Goal: Task Accomplishment & Management: Manage account settings

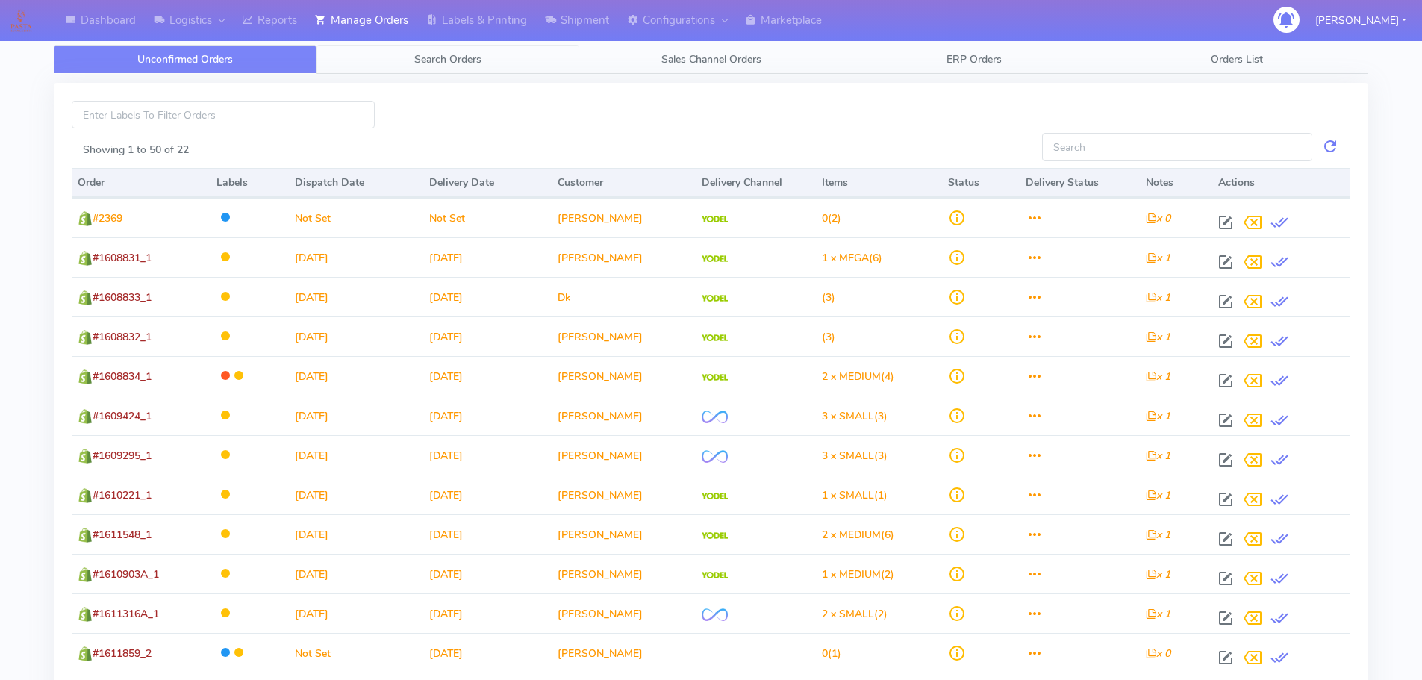
click at [485, 52] on link "Search Orders" at bounding box center [448, 59] width 263 height 29
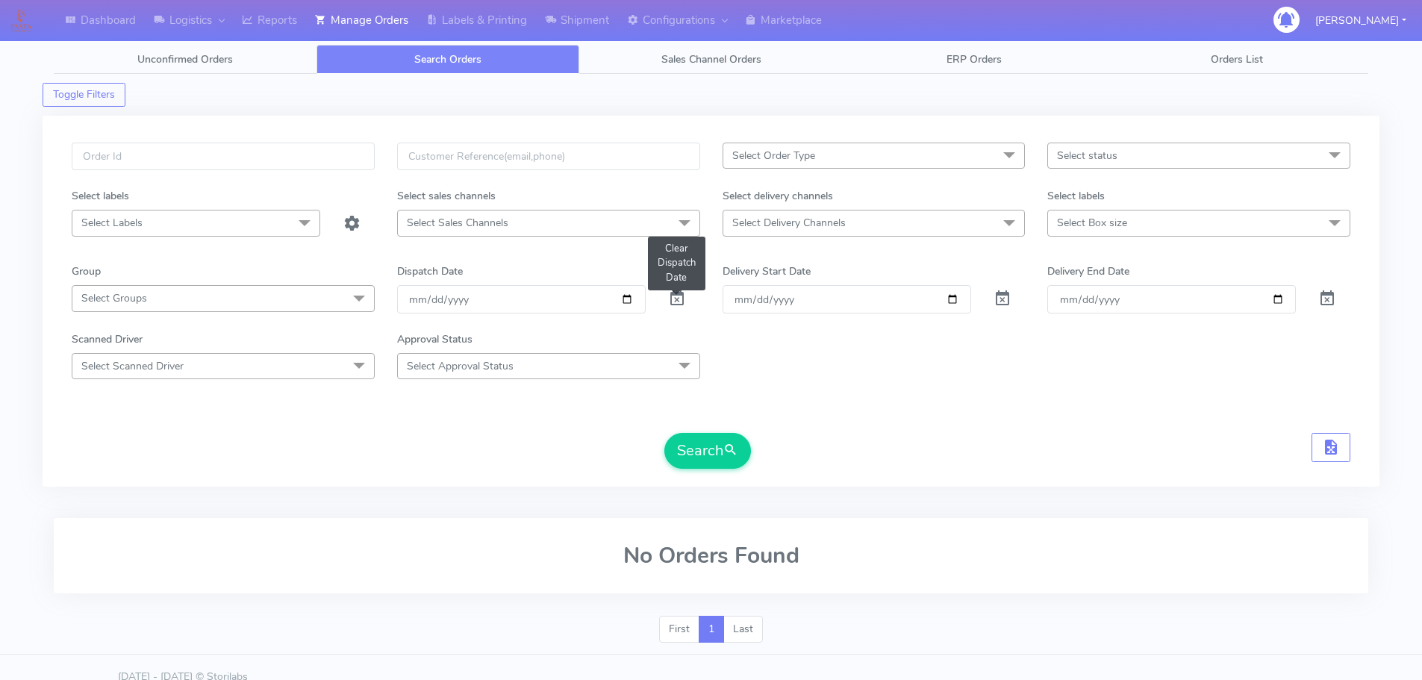
click at [675, 295] on span at bounding box center [677, 302] width 18 height 14
click at [287, 138] on div "Select Order Type Select All MEALS ATAVI One Off Pasta Club Gift Kit Event Unkn…" at bounding box center [711, 301] width 1337 height 371
click at [290, 141] on div "Select Order Type Select All MEALS ATAVI One Off Pasta Club Gift Kit Event Unkn…" at bounding box center [711, 301] width 1337 height 371
click at [293, 143] on input "text" at bounding box center [223, 157] width 303 height 28
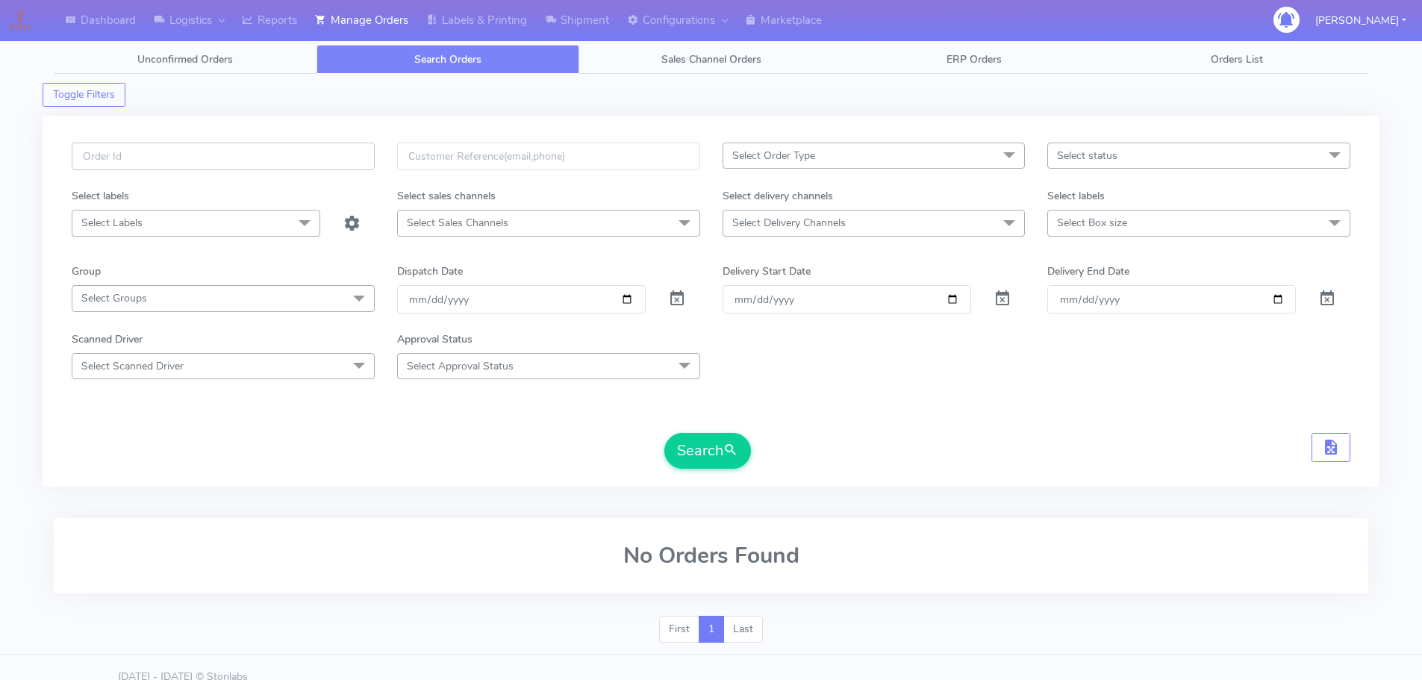
paste input "1615606"
type input "1615606"
click at [665, 433] on button "Search" at bounding box center [708, 451] width 87 height 36
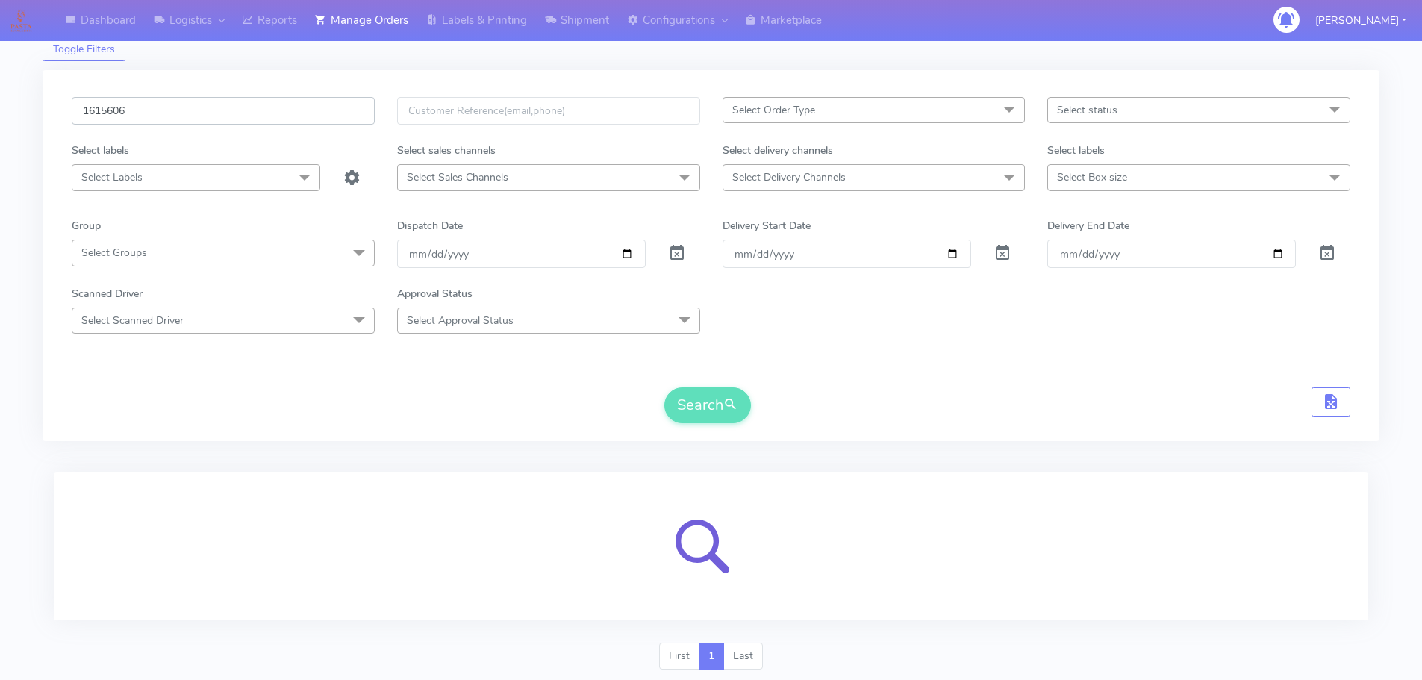
scroll to position [92, 0]
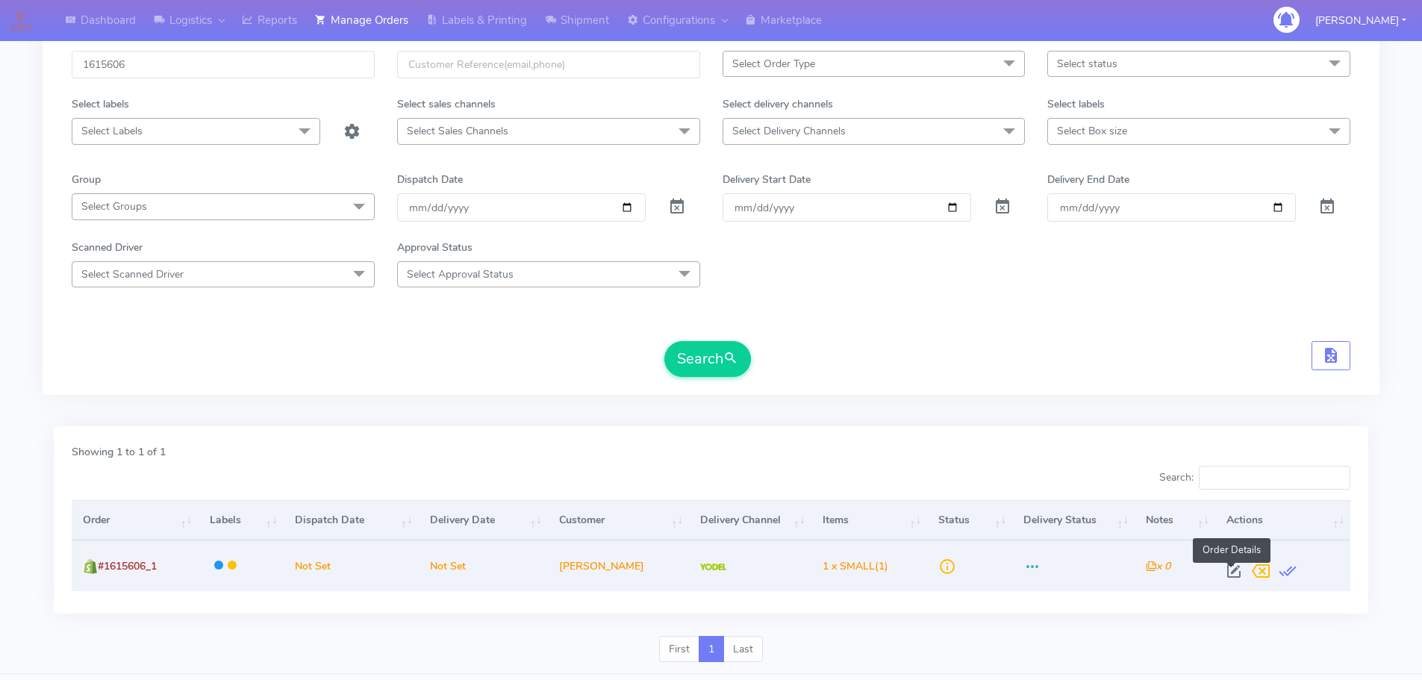
click at [1231, 567] on span at bounding box center [1234, 574] width 27 height 14
select select "5"
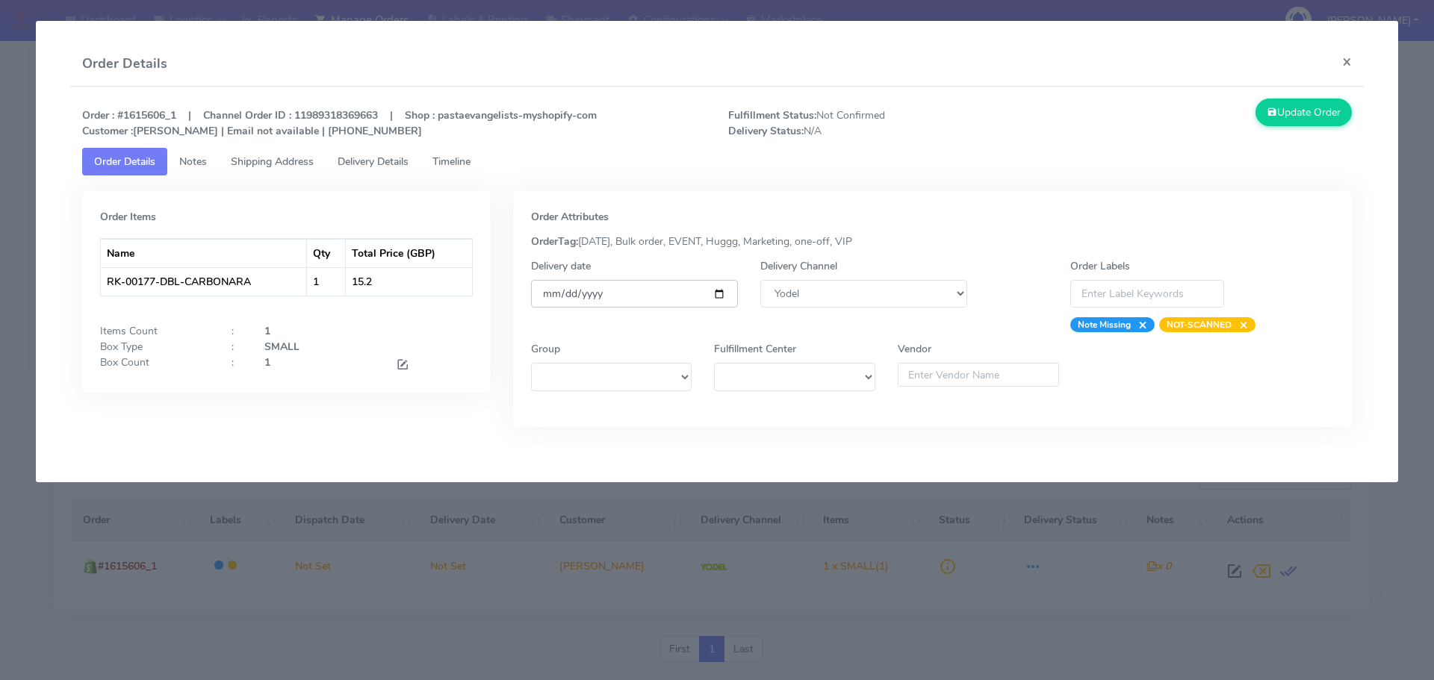
click at [722, 294] on input "date" at bounding box center [634, 294] width 207 height 28
type input "[DATE]"
click at [470, 160] on span "Timeline" at bounding box center [451, 162] width 38 height 14
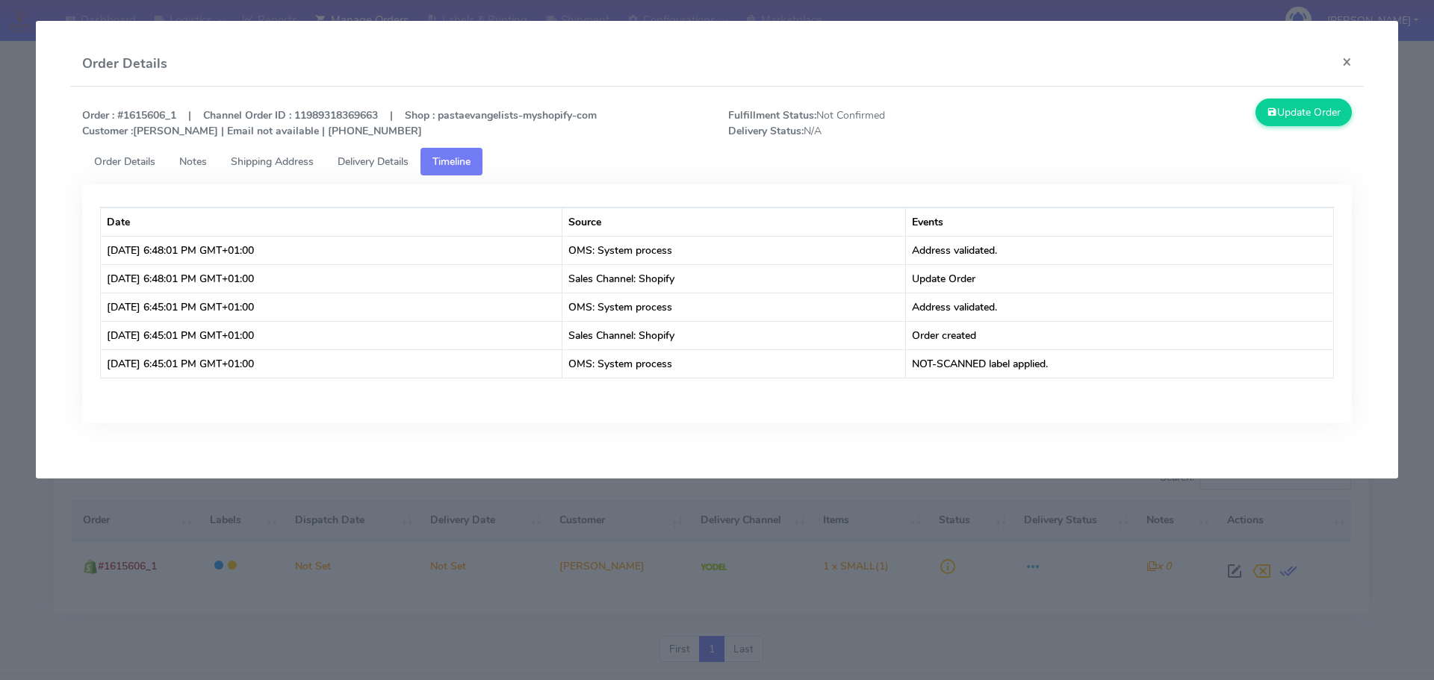
click at [127, 157] on span "Order Details" at bounding box center [124, 162] width 61 height 14
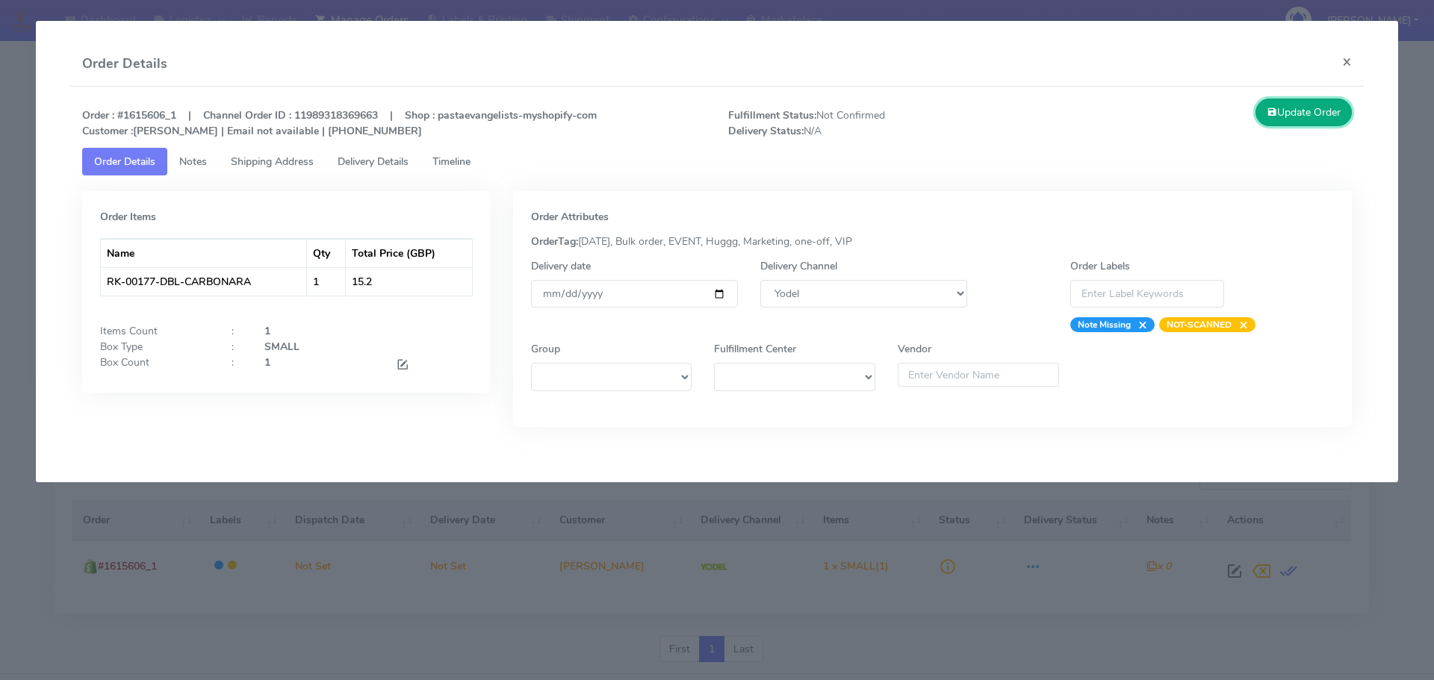
click at [1293, 111] on button "Update Order" at bounding box center [1303, 113] width 97 height 28
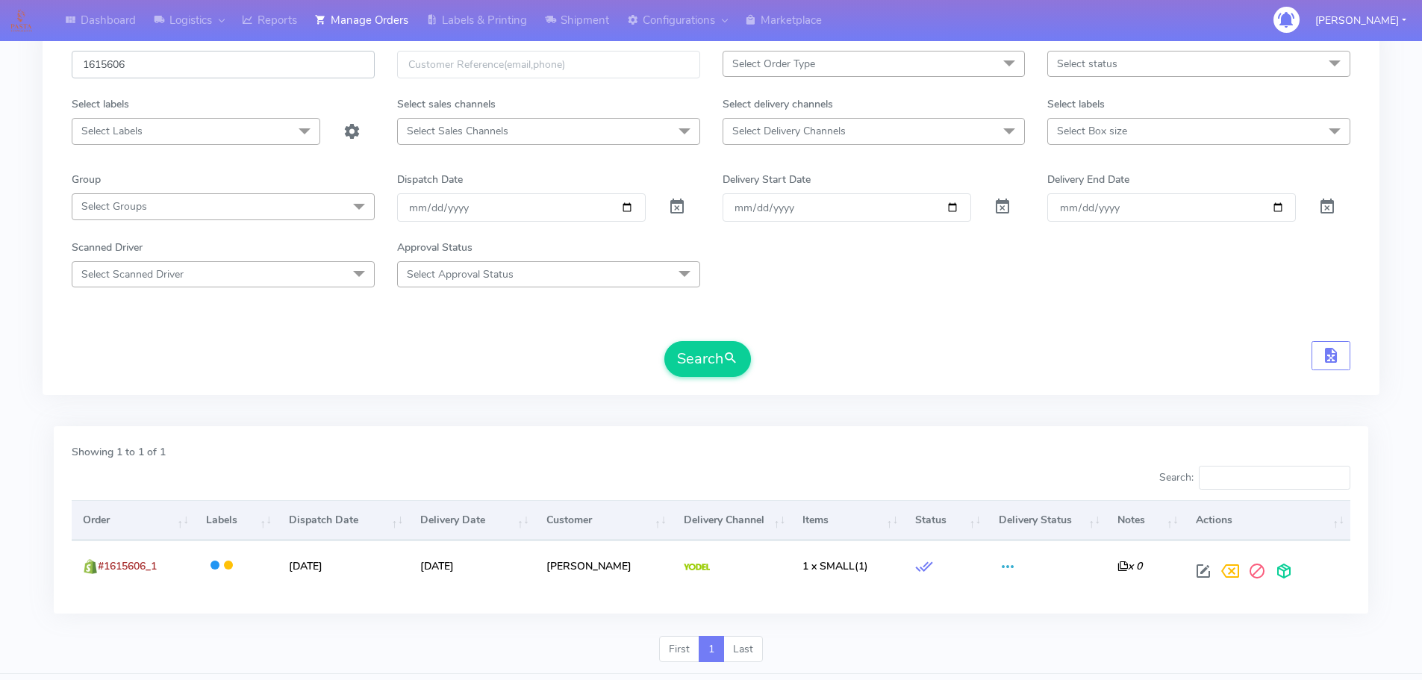
click at [244, 58] on input "1615606" at bounding box center [223, 65] width 303 height 28
paste input "8"
type input "1615608"
click at [665, 341] on button "Search" at bounding box center [708, 359] width 87 height 36
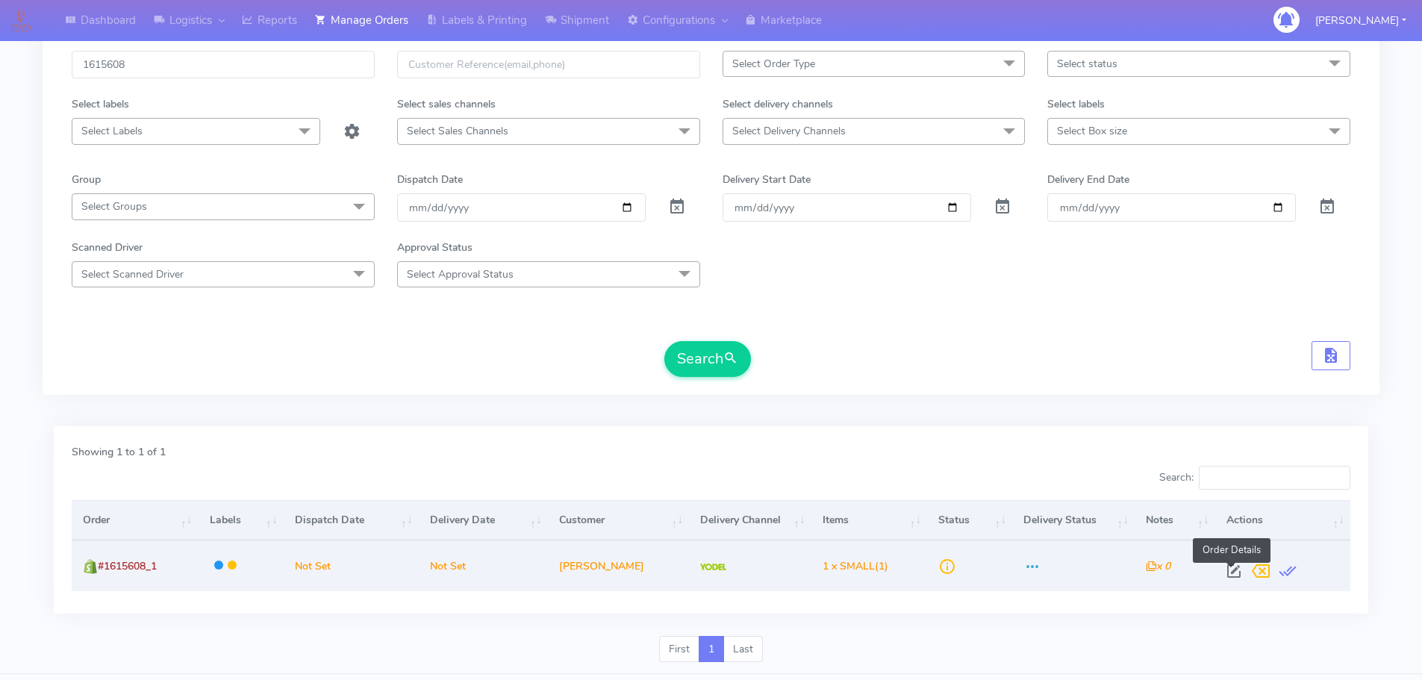
click at [1231, 570] on span at bounding box center [1234, 574] width 27 height 14
select select "5"
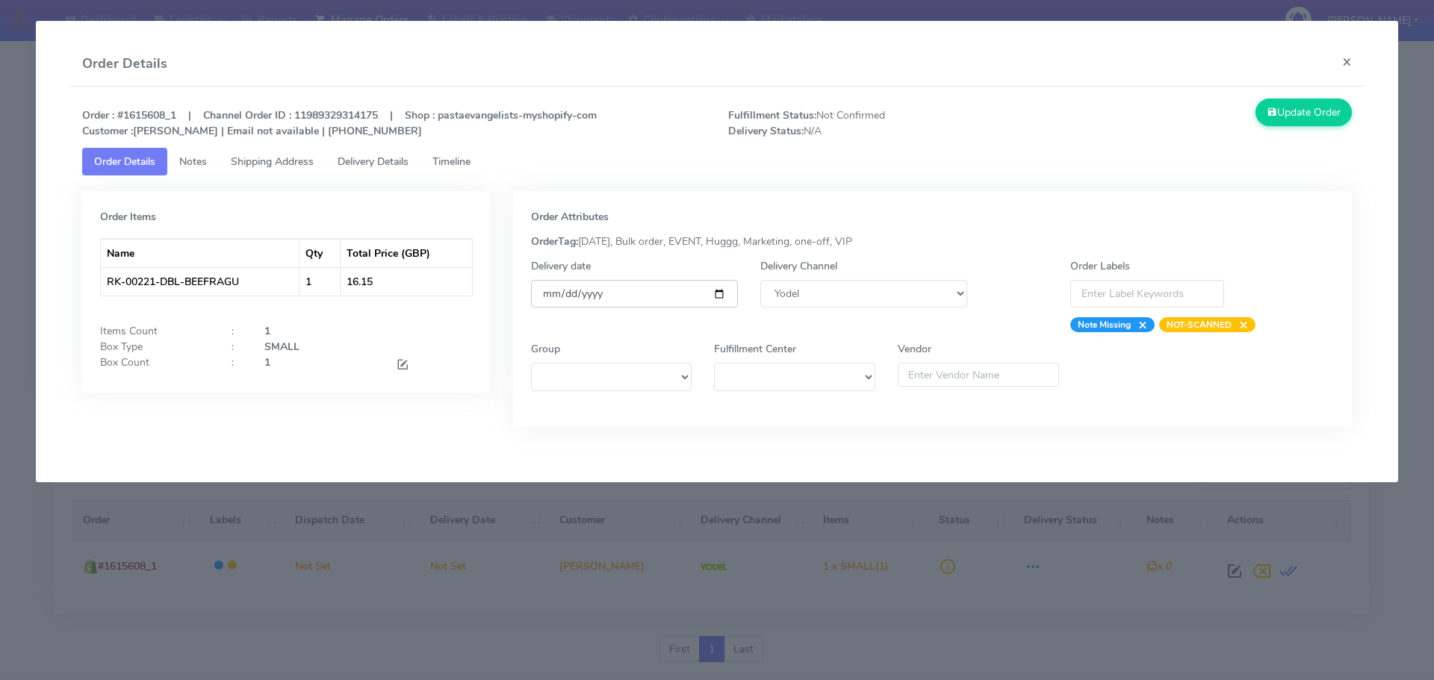
click at [718, 293] on input "date" at bounding box center [634, 294] width 207 height 28
type input "[DATE]"
click at [454, 159] on span "Timeline" at bounding box center [451, 162] width 38 height 14
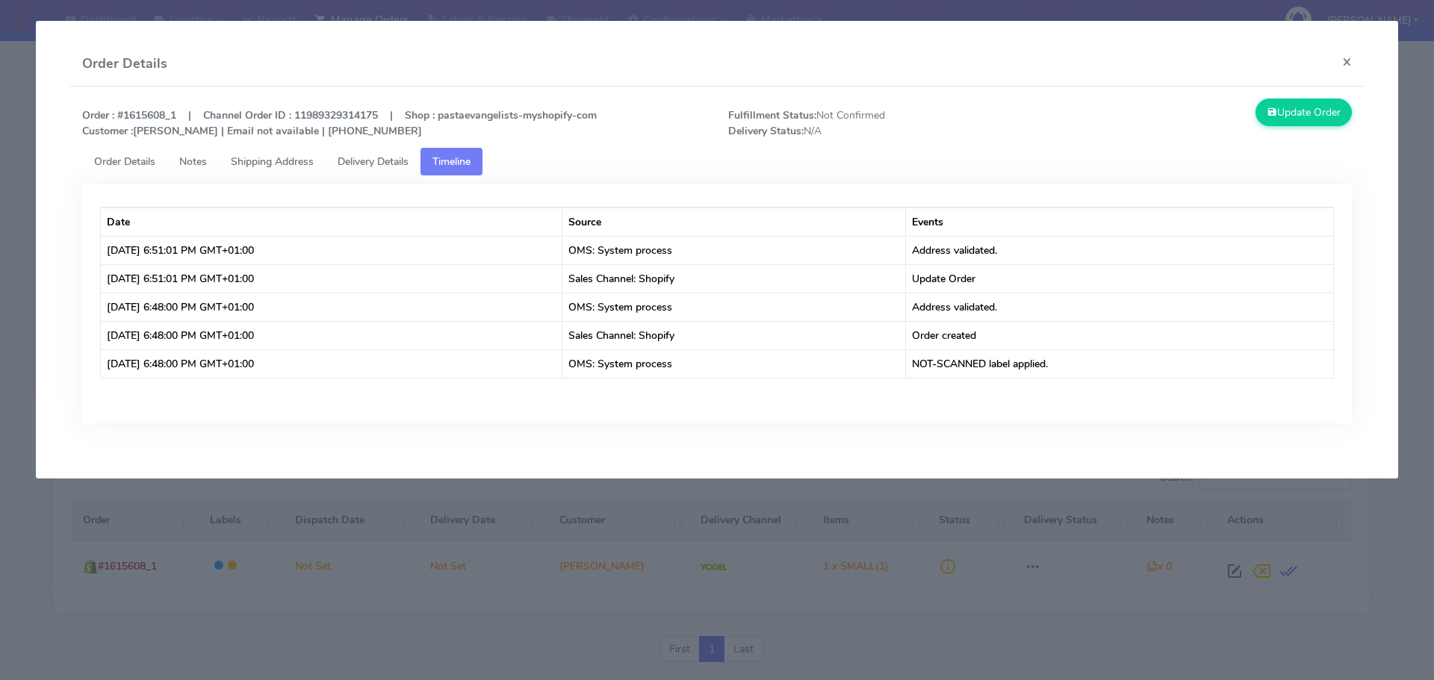
click at [122, 161] on span "Order Details" at bounding box center [124, 162] width 61 height 14
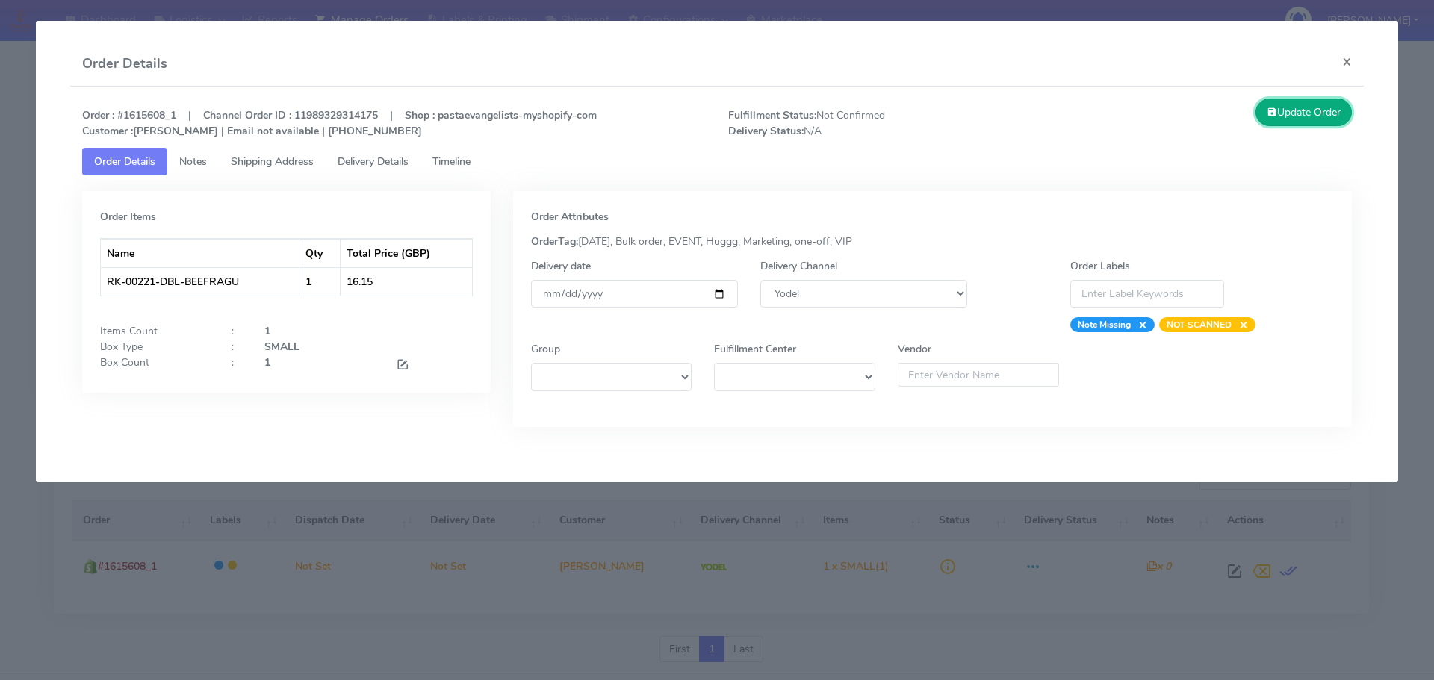
click at [1308, 105] on button "Update Order" at bounding box center [1303, 113] width 97 height 28
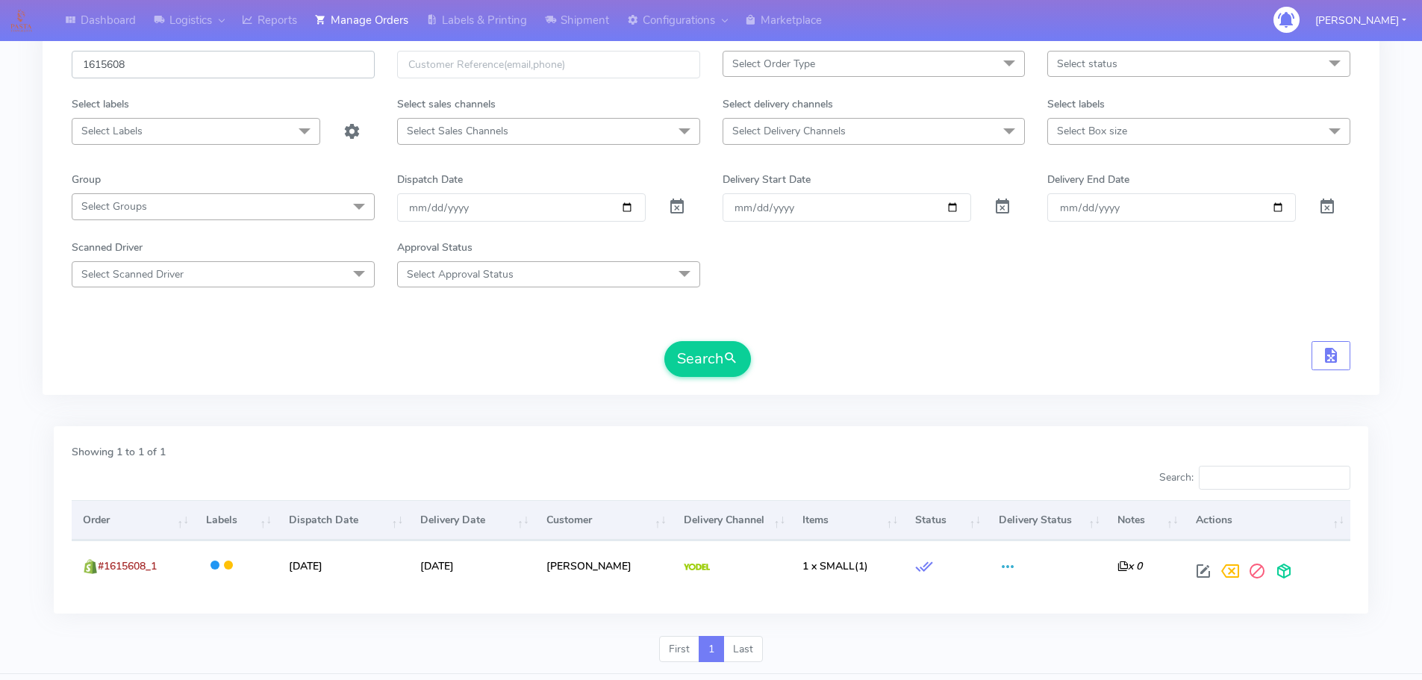
click at [234, 71] on input "1615608" at bounding box center [223, 65] width 303 height 28
paste input "9"
type input "1615609"
click at [665, 341] on button "Search" at bounding box center [708, 359] width 87 height 36
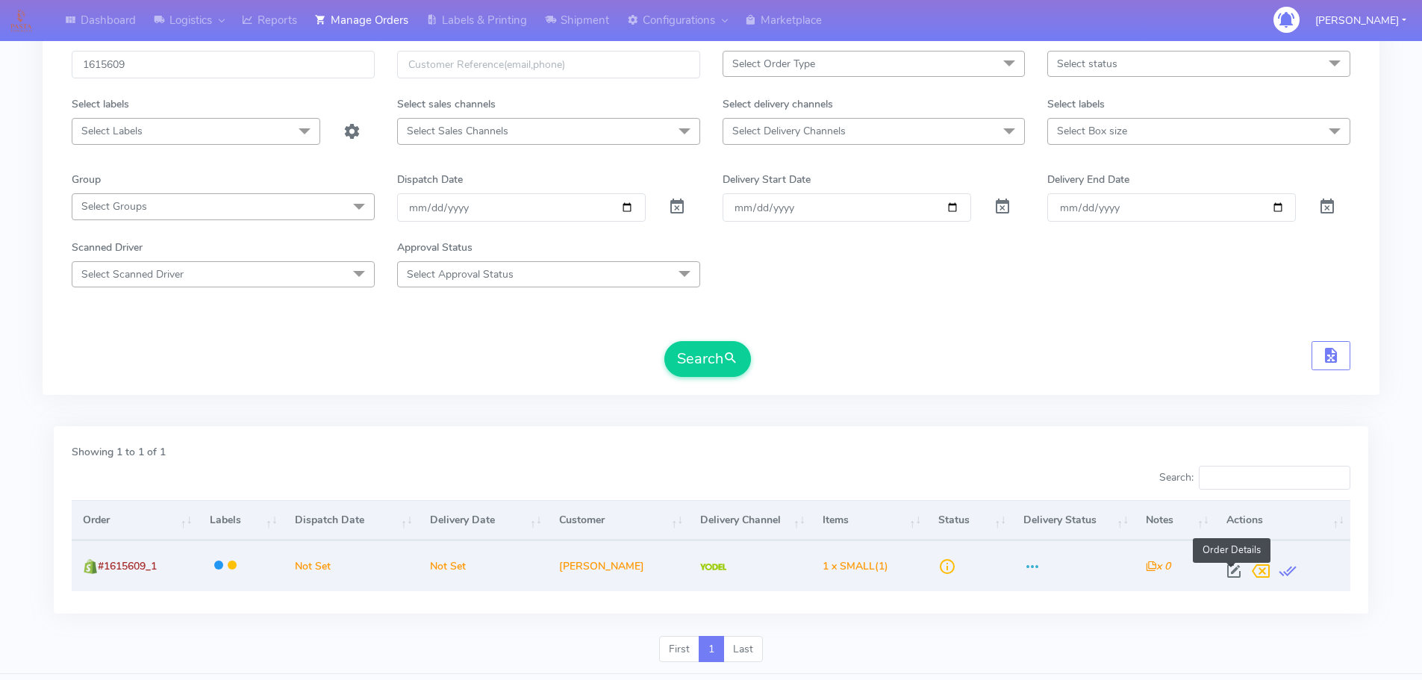
click at [1225, 571] on span at bounding box center [1234, 574] width 27 height 14
select select "5"
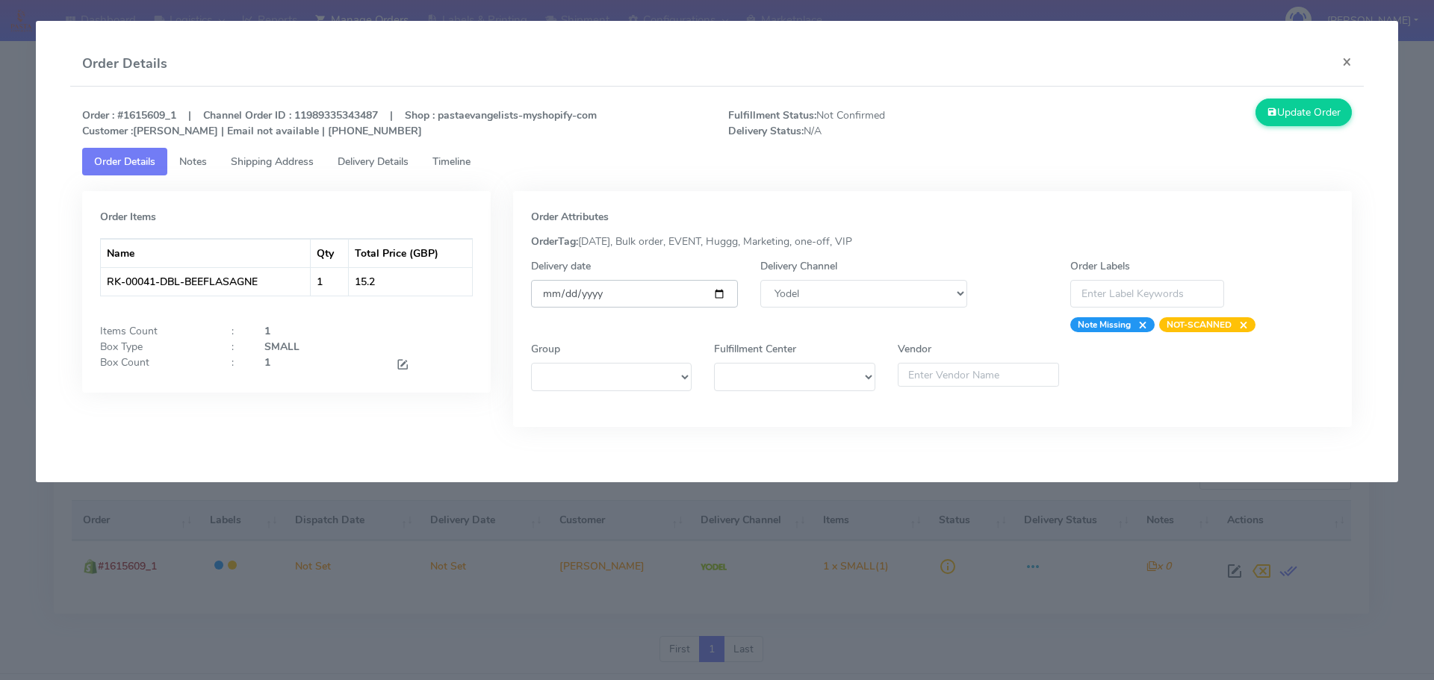
click at [723, 294] on input "date" at bounding box center [634, 294] width 207 height 28
type input "[DATE]"
click at [443, 167] on span "Timeline" at bounding box center [451, 162] width 38 height 14
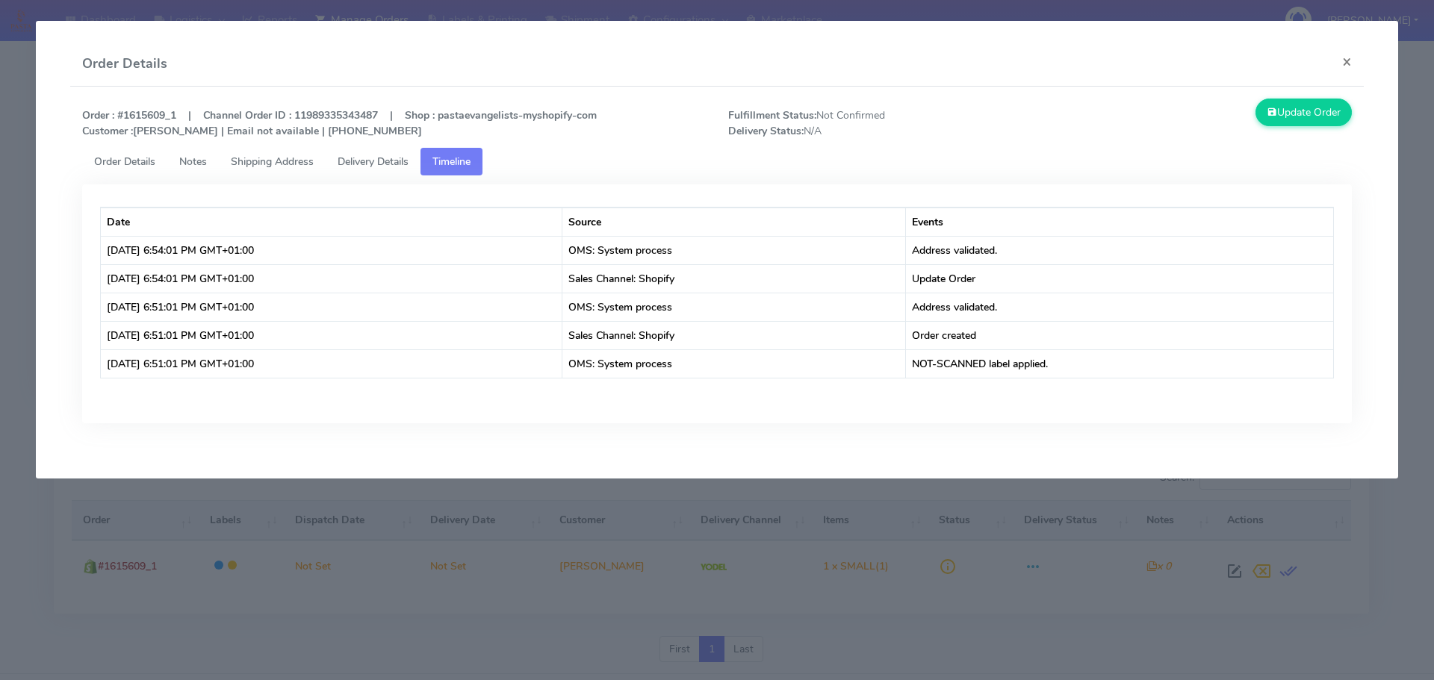
click at [128, 155] on span "Order Details" at bounding box center [124, 162] width 61 height 14
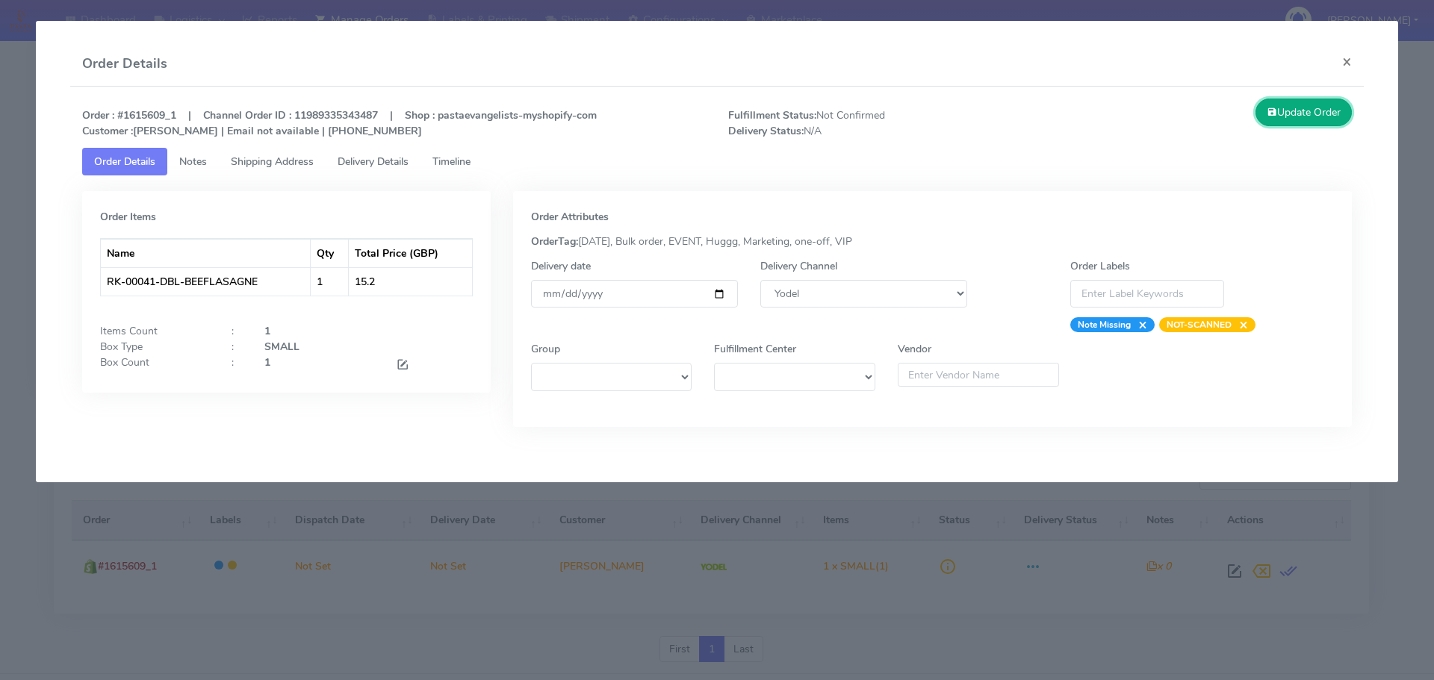
click at [1296, 116] on button "Update Order" at bounding box center [1303, 113] width 97 height 28
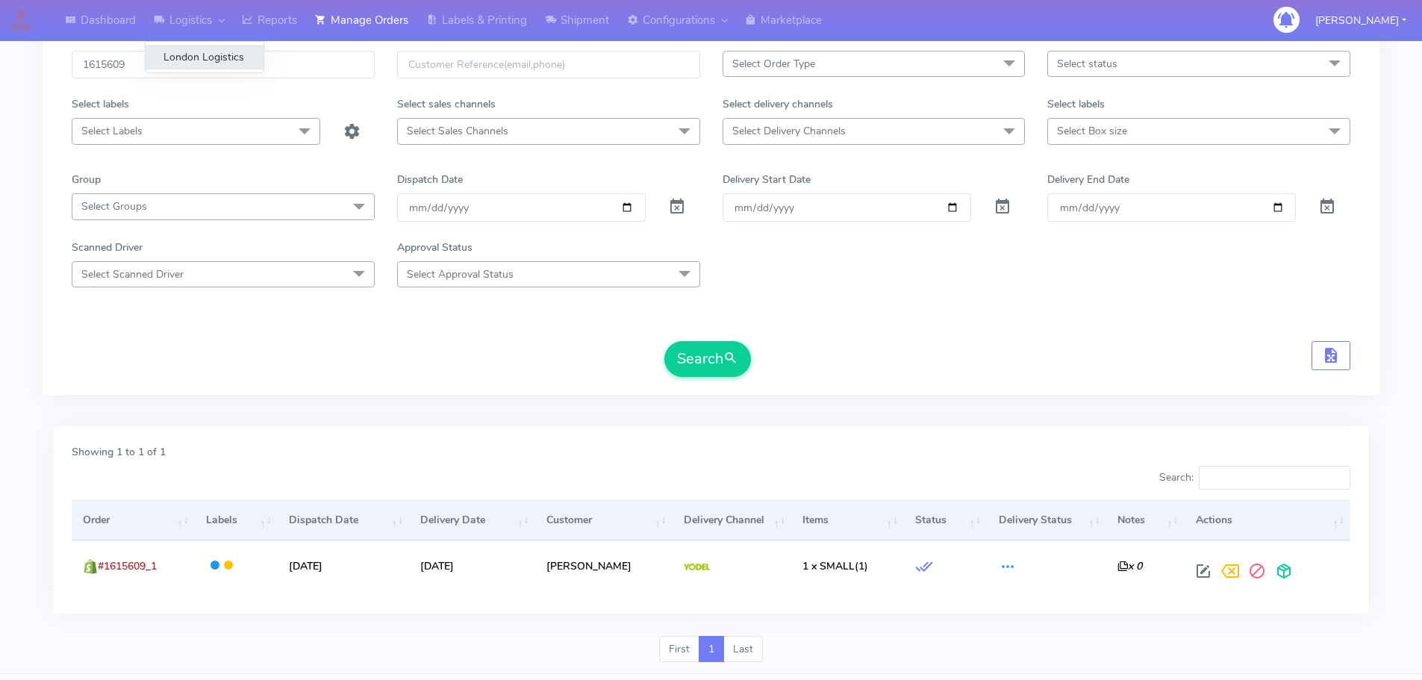
click at [164, 55] on link "London Logistics" at bounding box center [205, 57] width 118 height 25
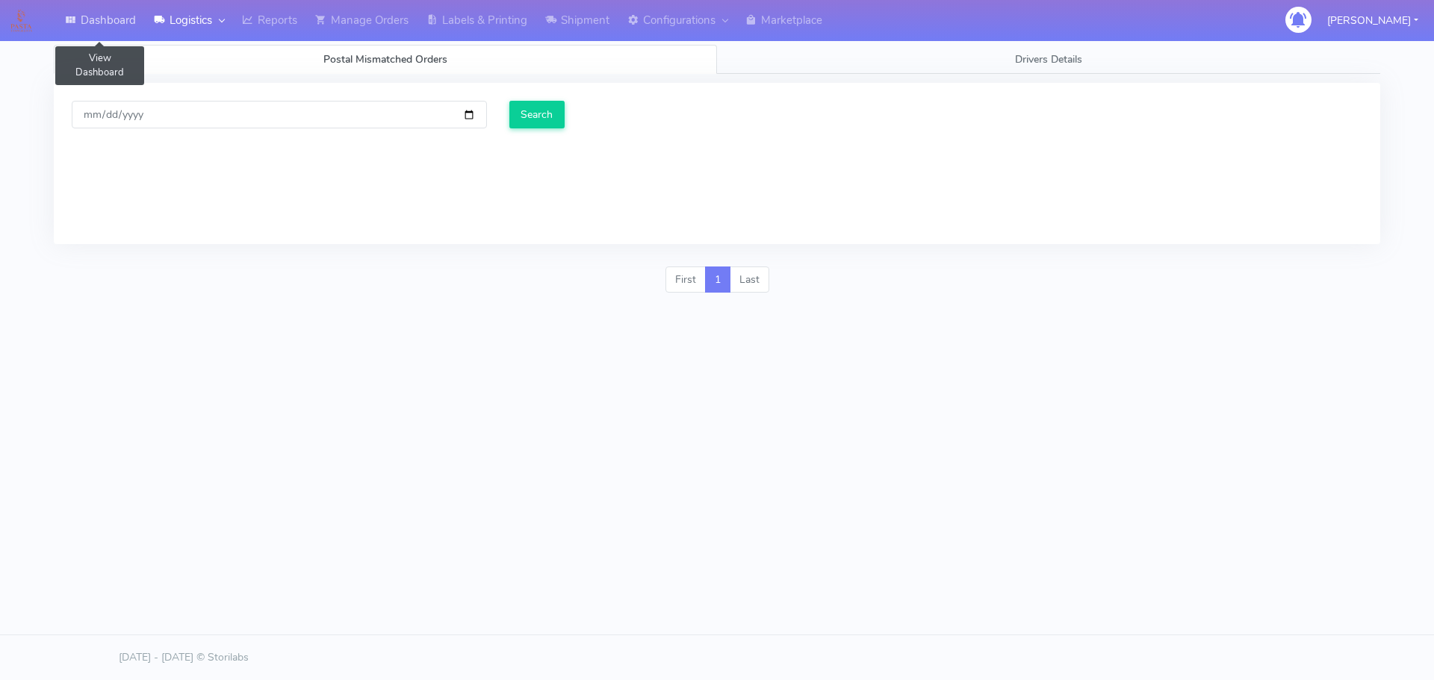
click at [140, 22] on link "Dashboard" at bounding box center [100, 20] width 89 height 41
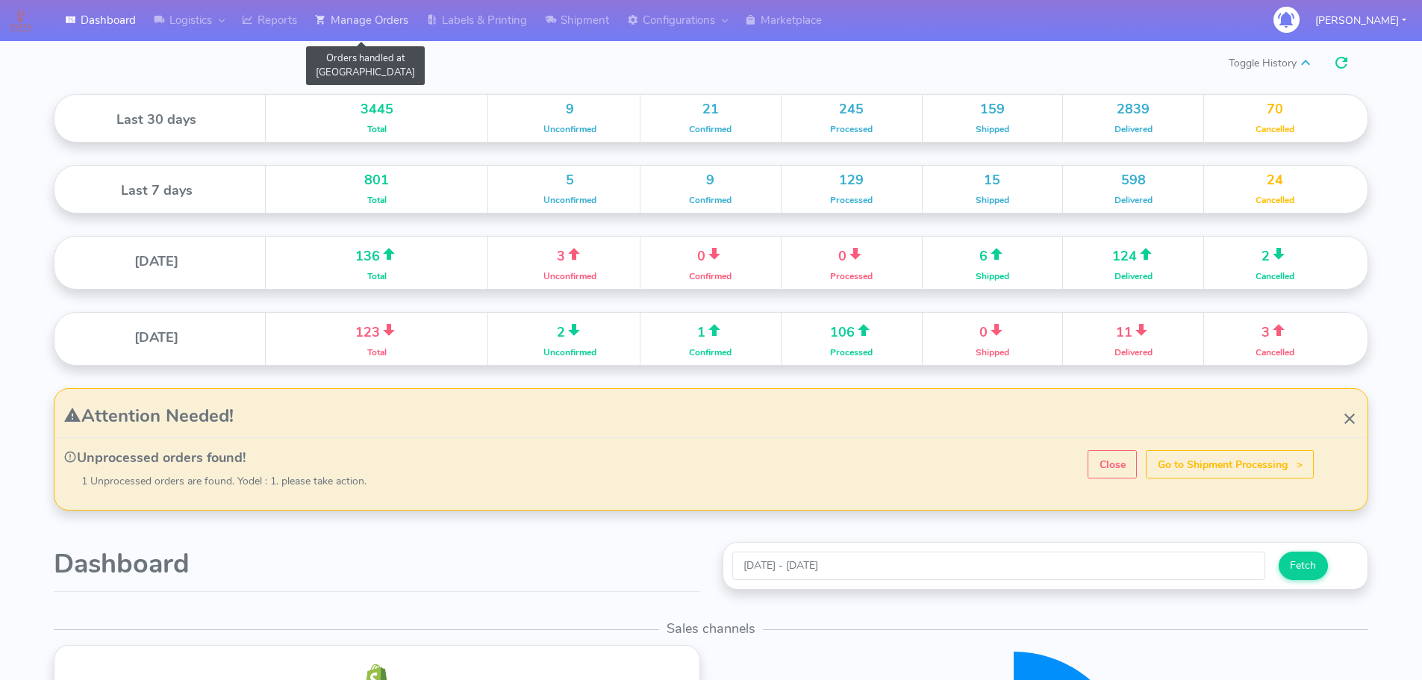
click at [349, 20] on link "Manage Orders" at bounding box center [361, 20] width 111 height 41
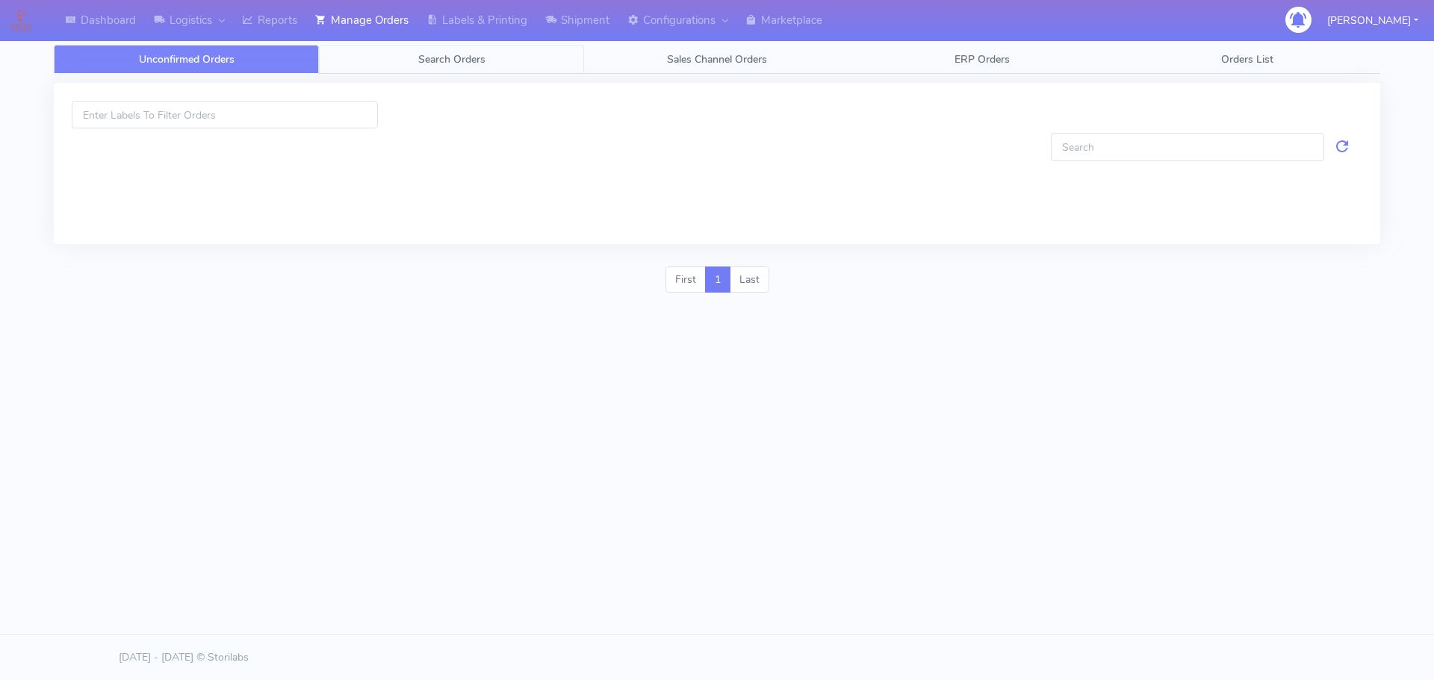
click at [437, 61] on span "Search Orders" at bounding box center [451, 59] width 67 height 14
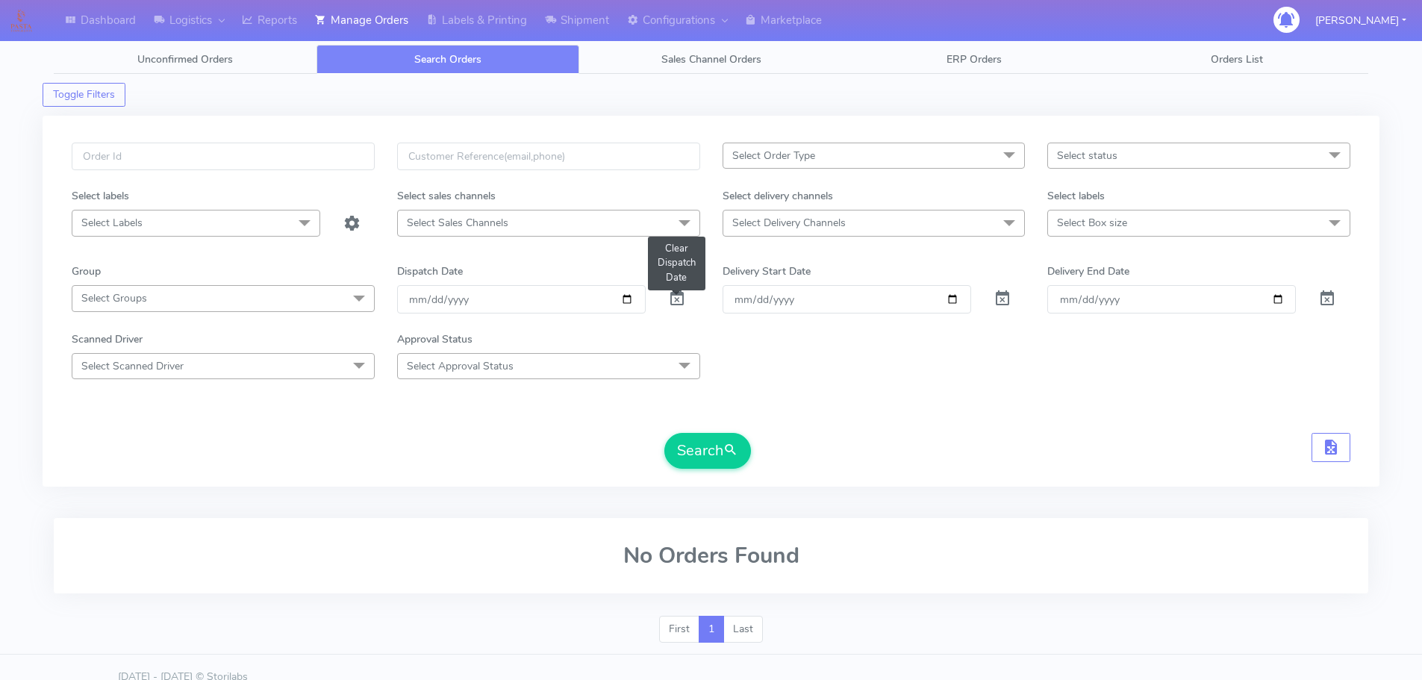
click at [673, 295] on span at bounding box center [677, 302] width 18 height 14
click at [296, 158] on input "text" at bounding box center [223, 157] width 303 height 28
paste input "1615610"
type input "1615610"
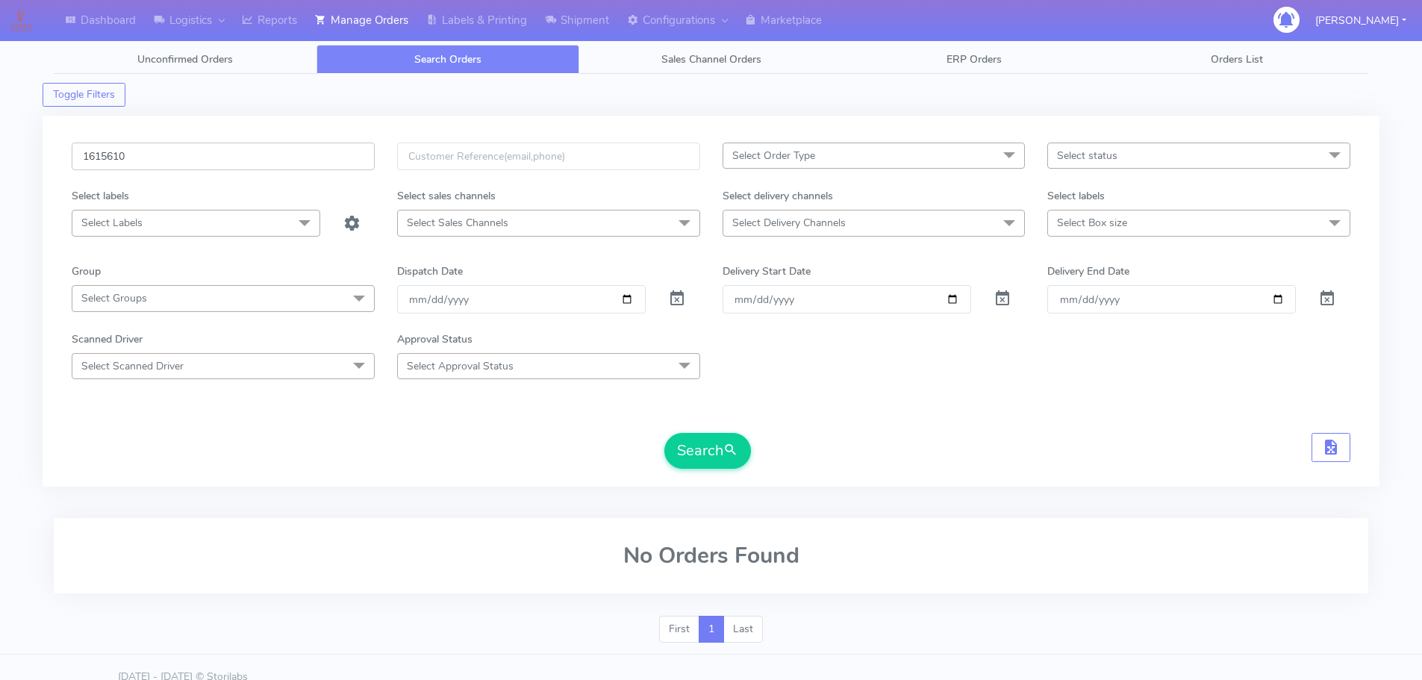
click at [665, 433] on button "Search" at bounding box center [708, 451] width 87 height 36
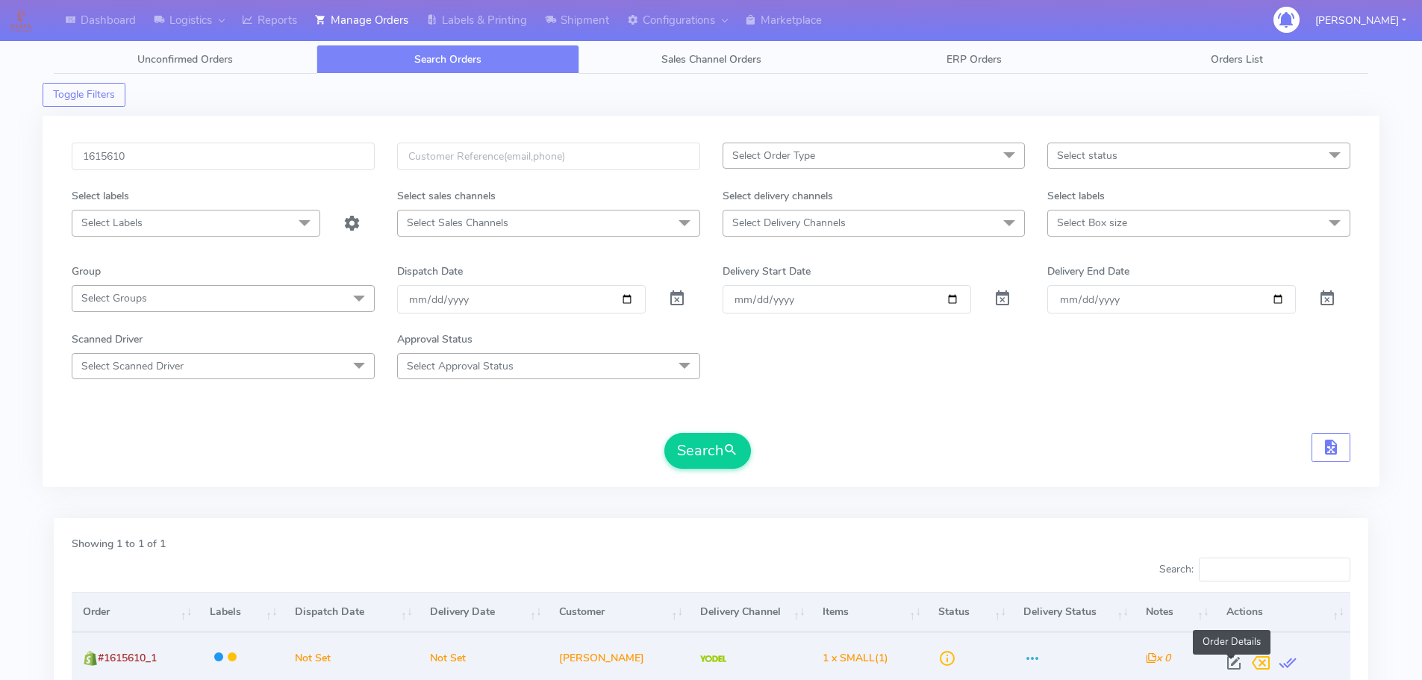
click at [1230, 665] on span at bounding box center [1234, 666] width 27 height 14
select select "5"
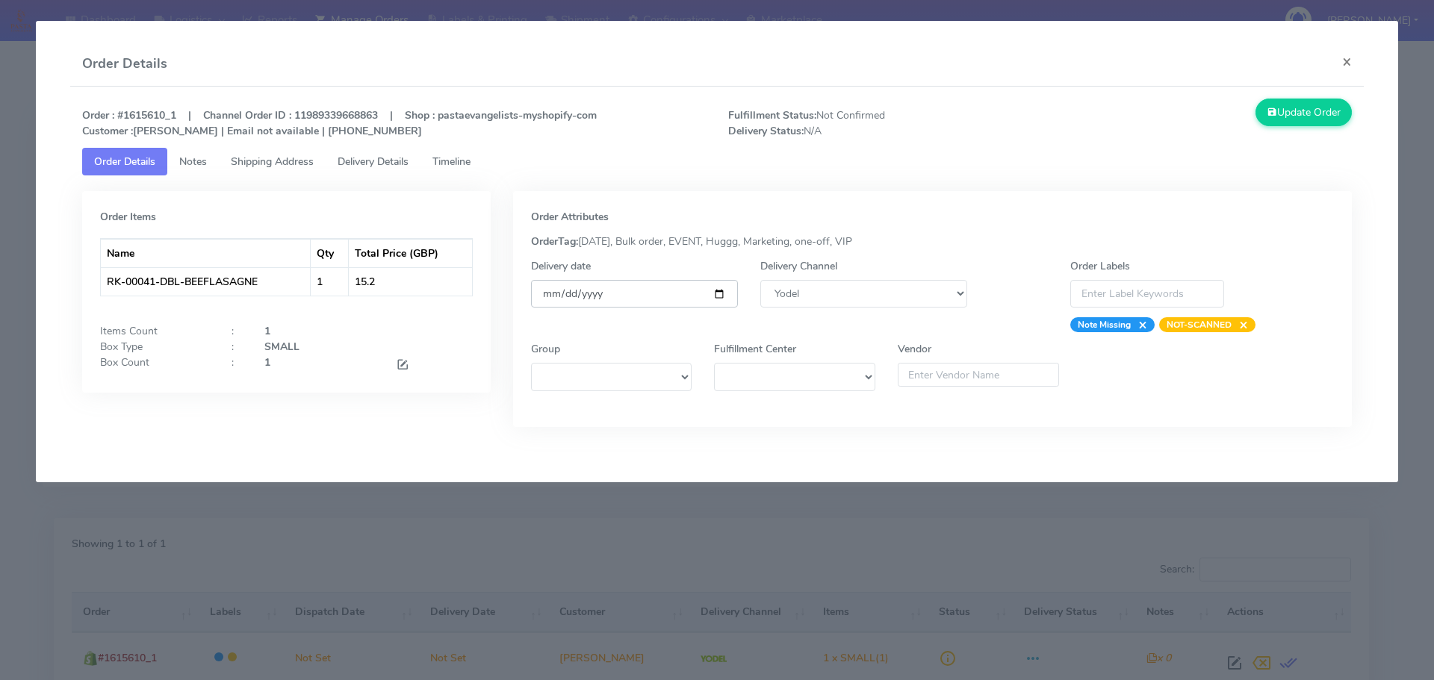
drag, startPoint x: 721, startPoint y: 293, endPoint x: 688, endPoint y: 305, distance: 35.0
click at [721, 292] on input "date" at bounding box center [634, 294] width 207 height 28
type input "[DATE]"
click at [440, 161] on span "Timeline" at bounding box center [451, 162] width 38 height 14
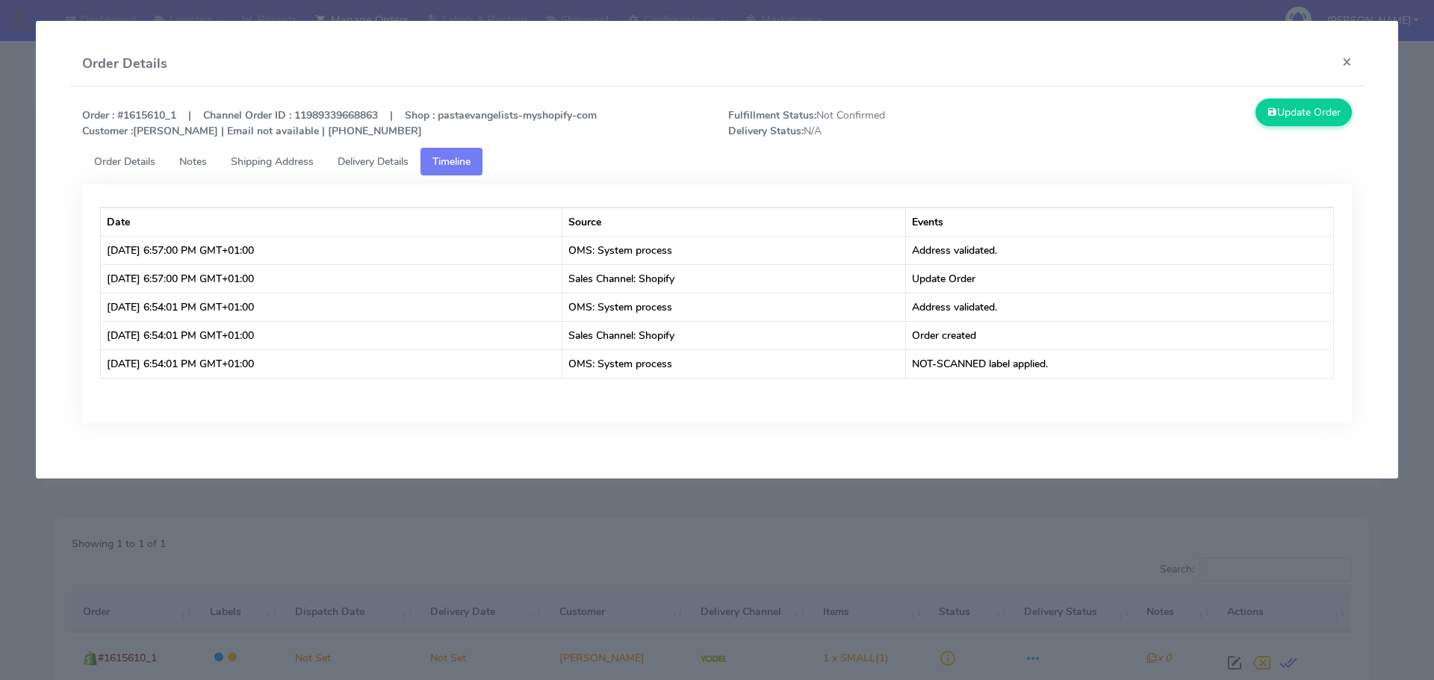
click at [116, 162] on span "Order Details" at bounding box center [124, 162] width 61 height 14
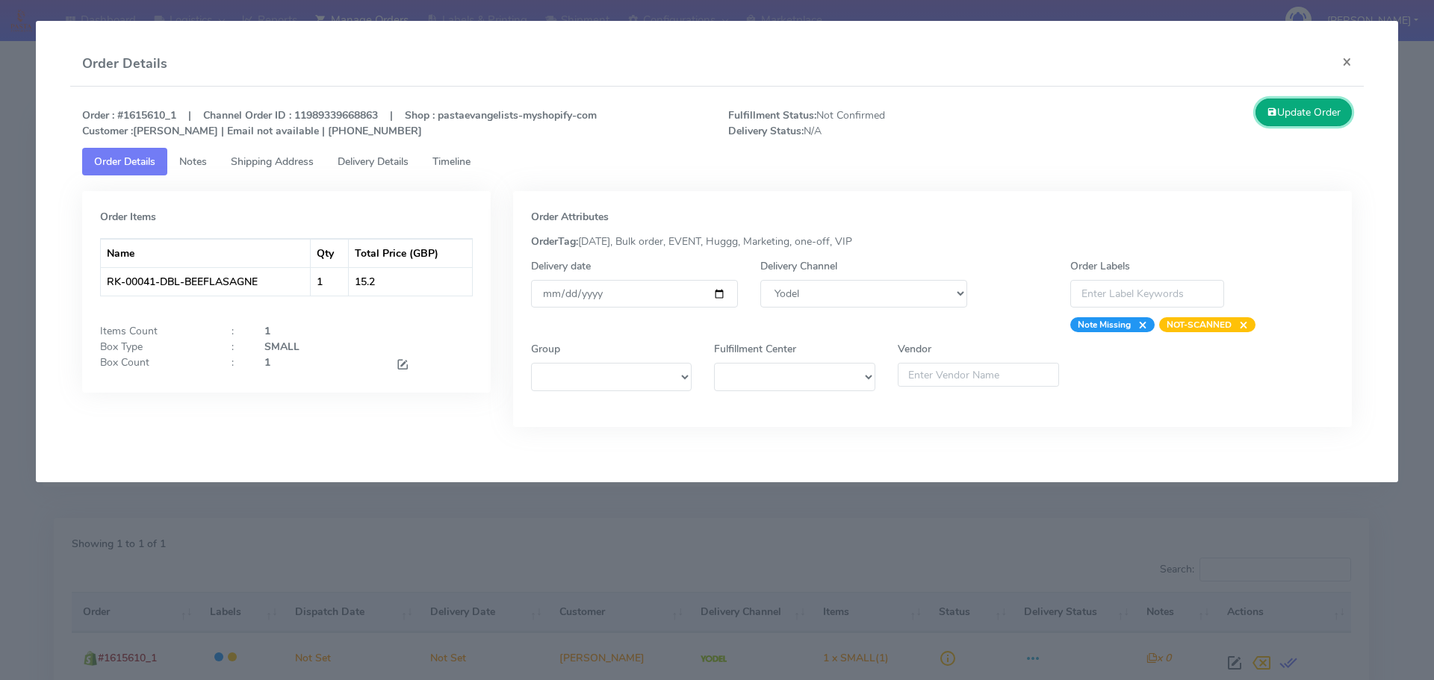
click at [1300, 112] on button "Update Order" at bounding box center [1303, 113] width 97 height 28
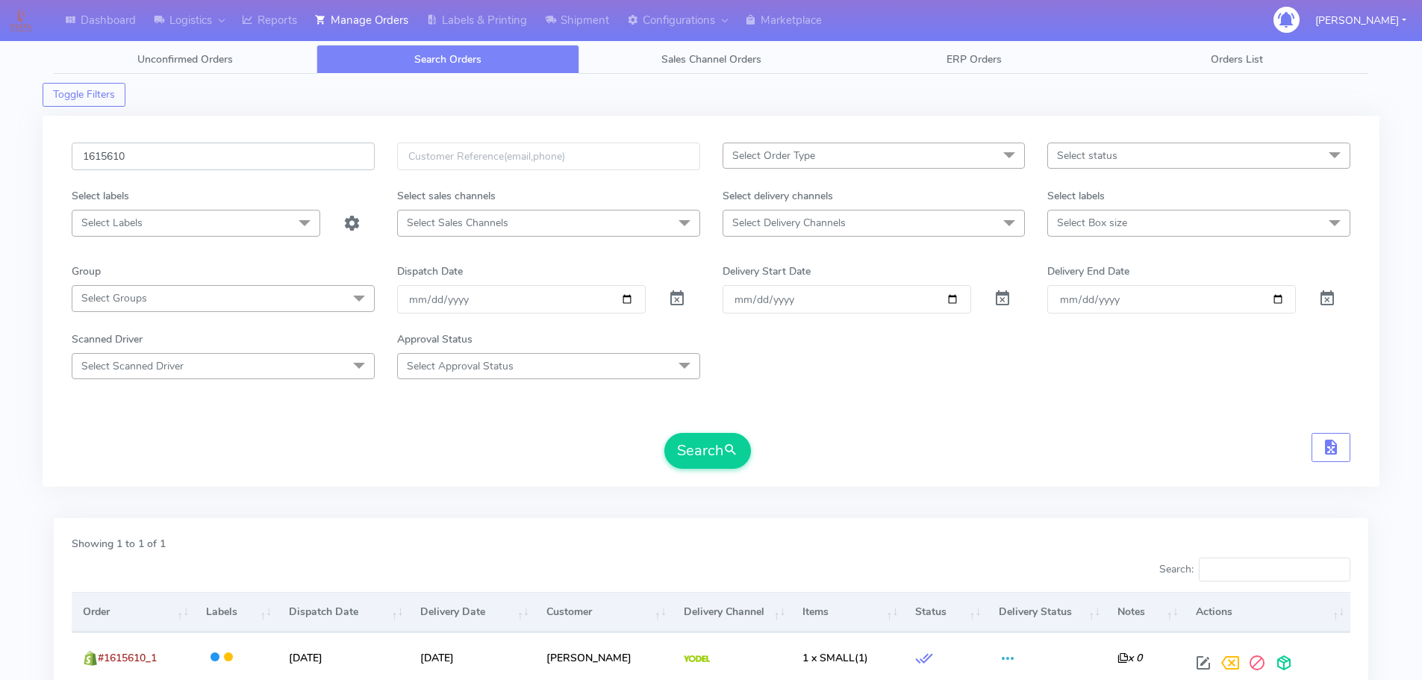
click at [233, 148] on input "1615610" at bounding box center [223, 157] width 303 height 28
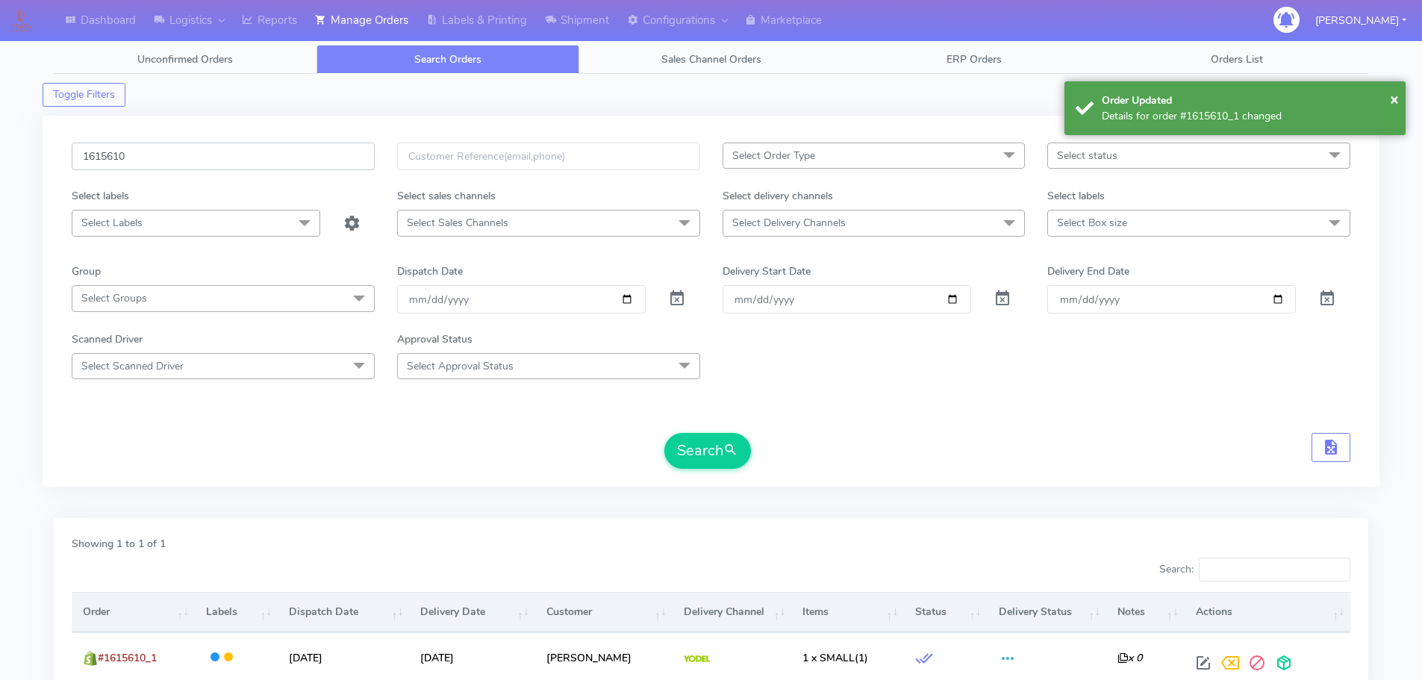
click at [233, 148] on input "1615610" at bounding box center [223, 157] width 303 height 28
paste input "2"
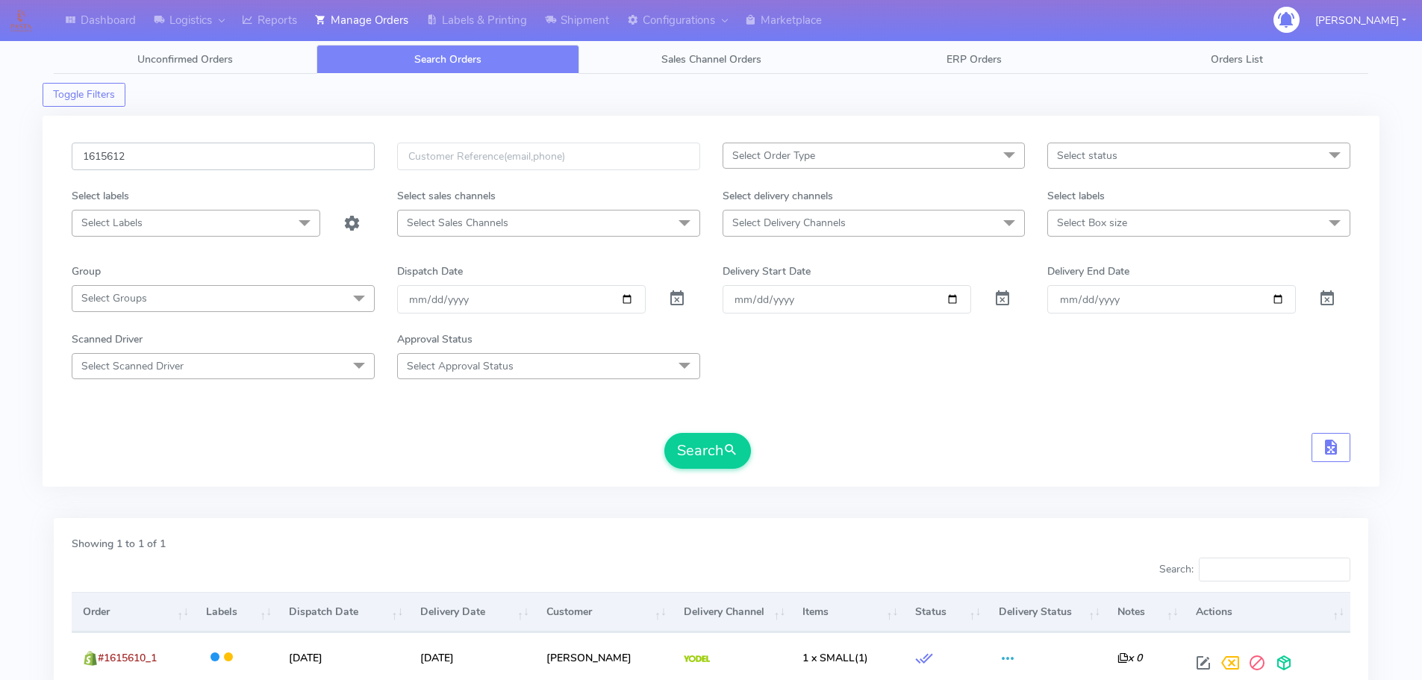
type input "1615612"
click at [665, 433] on button "Search" at bounding box center [708, 451] width 87 height 36
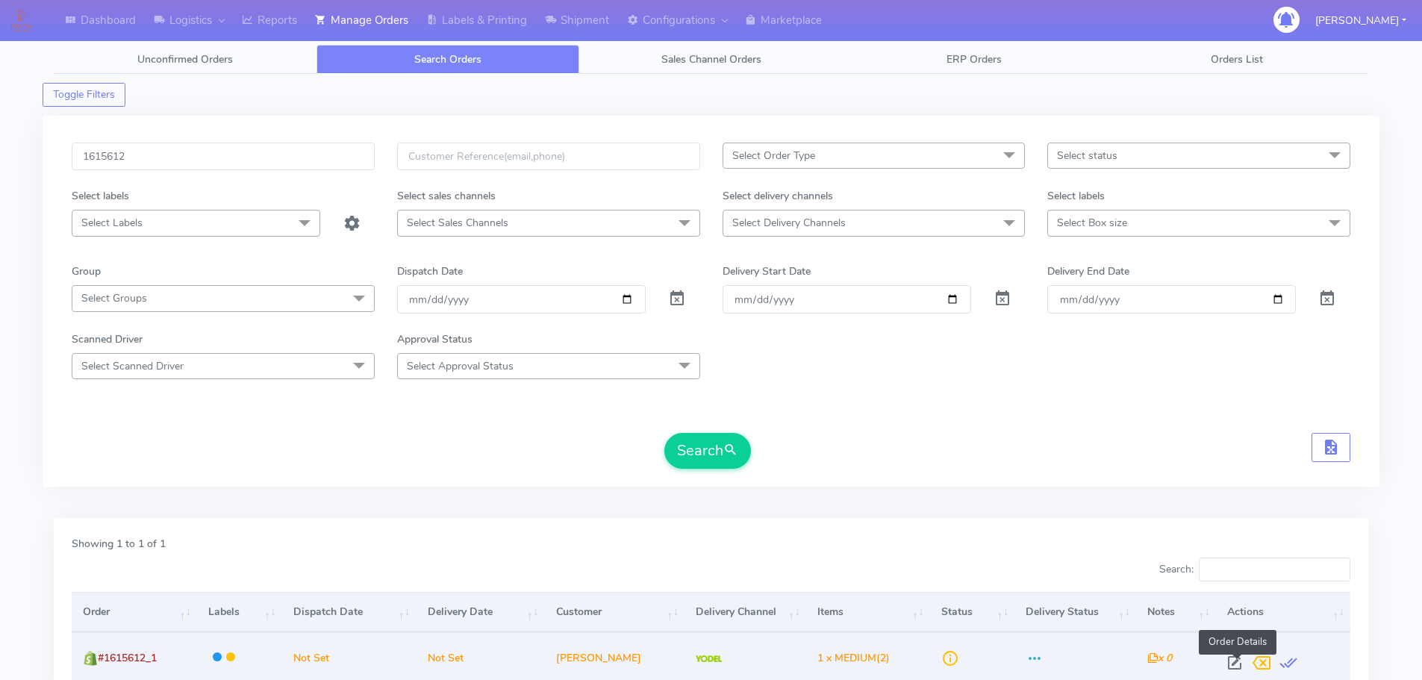
click at [1238, 663] on span at bounding box center [1235, 666] width 27 height 14
select select "5"
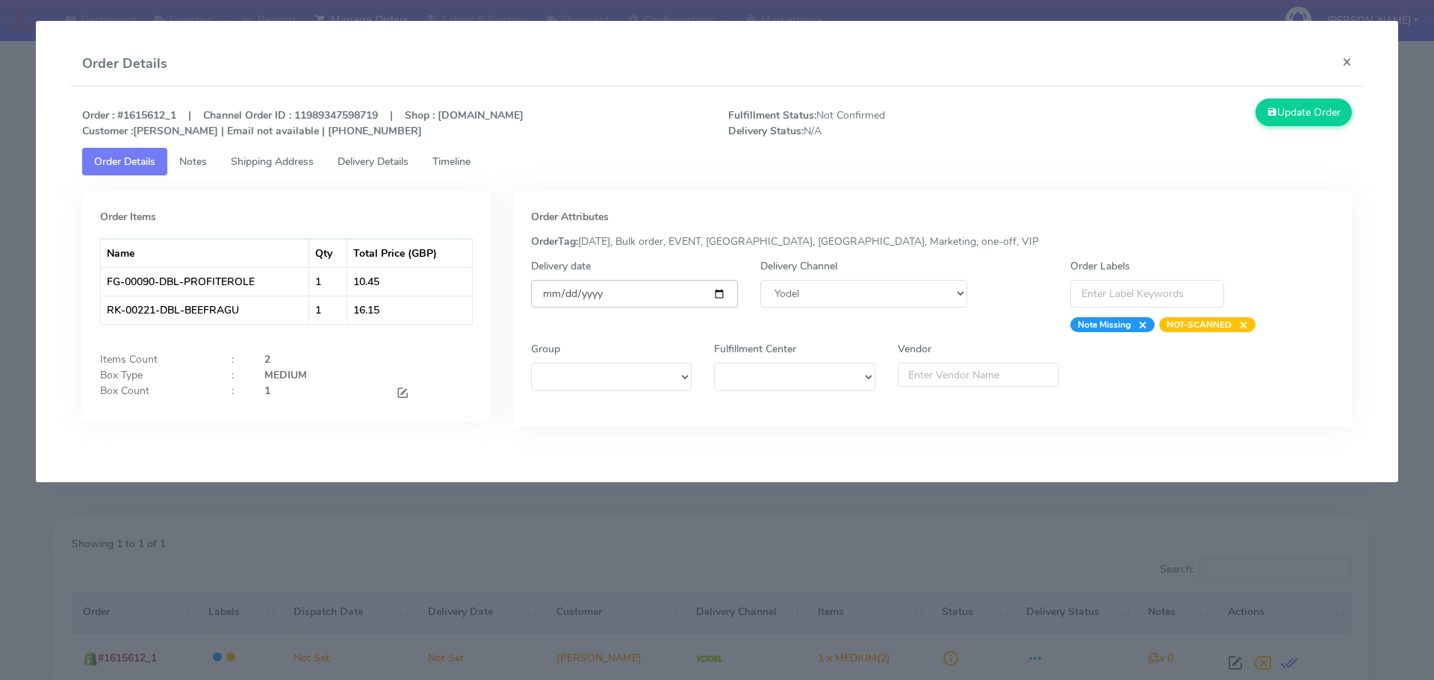
click at [720, 288] on input "date" at bounding box center [634, 294] width 207 height 28
type input "[DATE]"
click at [458, 162] on span "Timeline" at bounding box center [451, 162] width 38 height 14
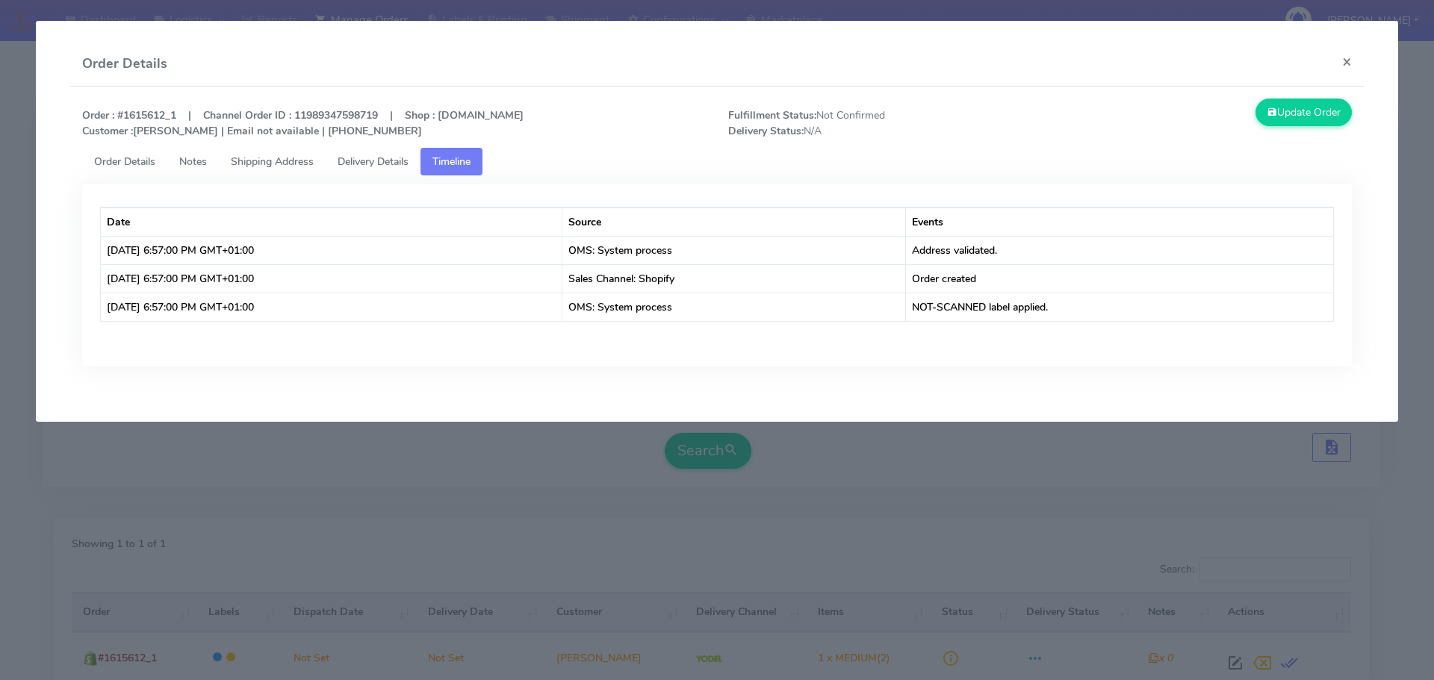
click at [120, 154] on link "Order Details" at bounding box center [124, 162] width 85 height 28
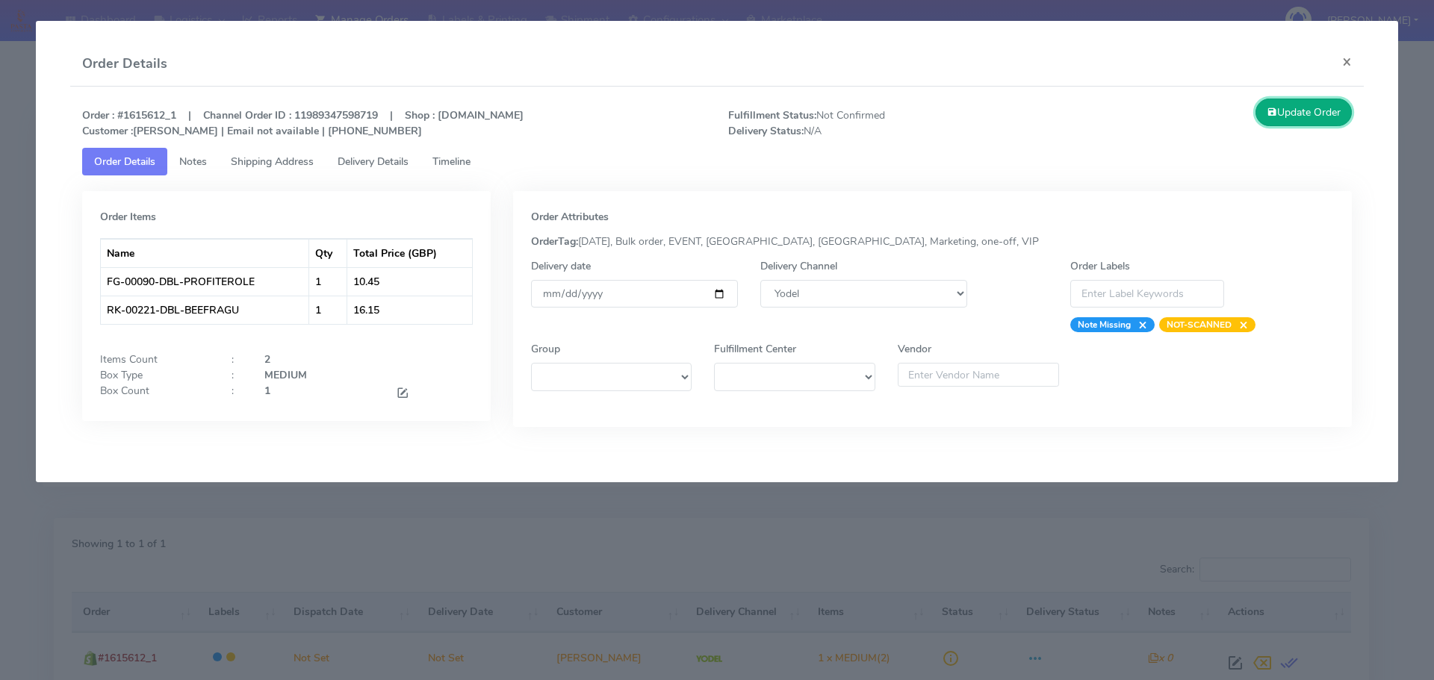
click at [1288, 116] on button "Update Order" at bounding box center [1303, 113] width 97 height 28
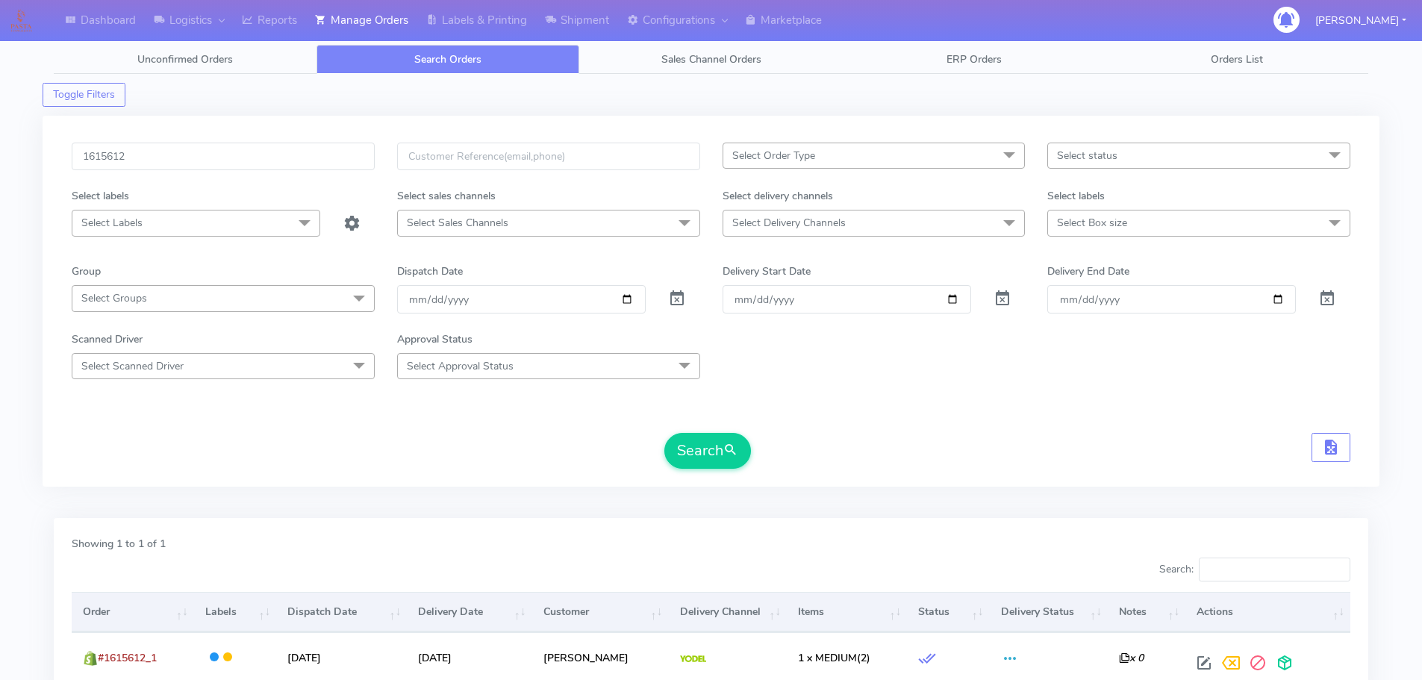
click at [573, 509] on div "Showing 1 to 1 of 1 Search: Order Labels Dispatch Date Delivery Date Customer D…" at bounding box center [711, 618] width 1337 height 219
